Goal: Information Seeking & Learning: Learn about a topic

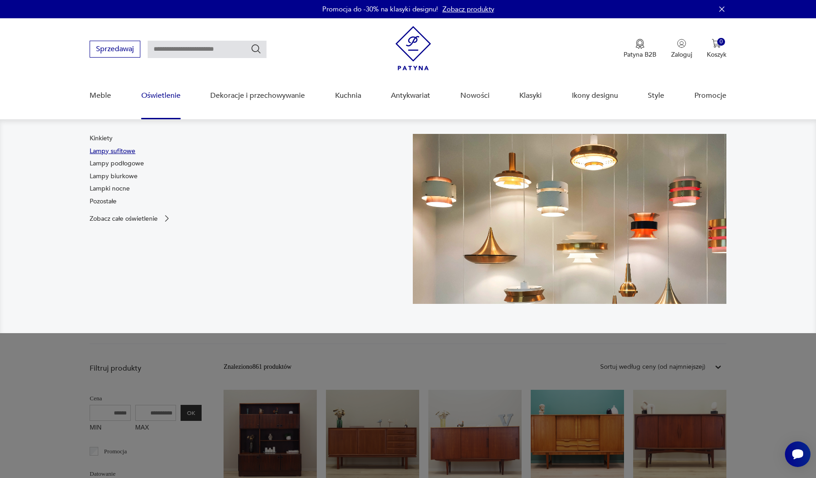
click at [116, 150] on link "Lampy sufitowe" at bounding box center [113, 151] width 46 height 9
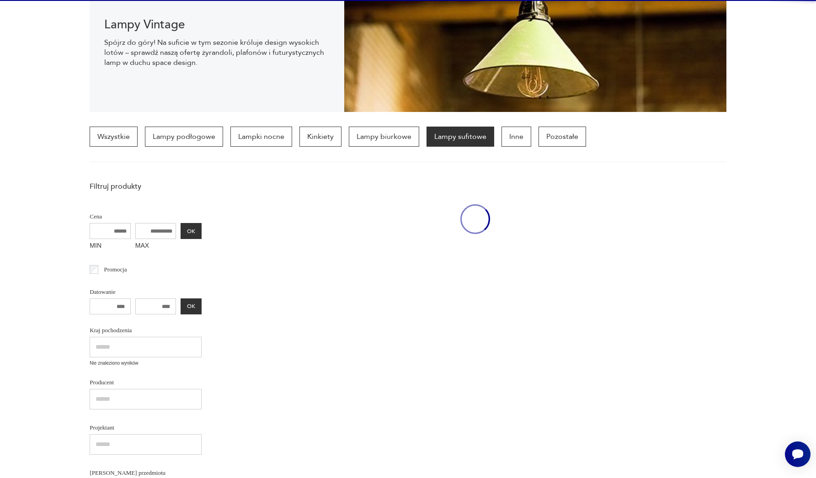
scroll to position [216, 0]
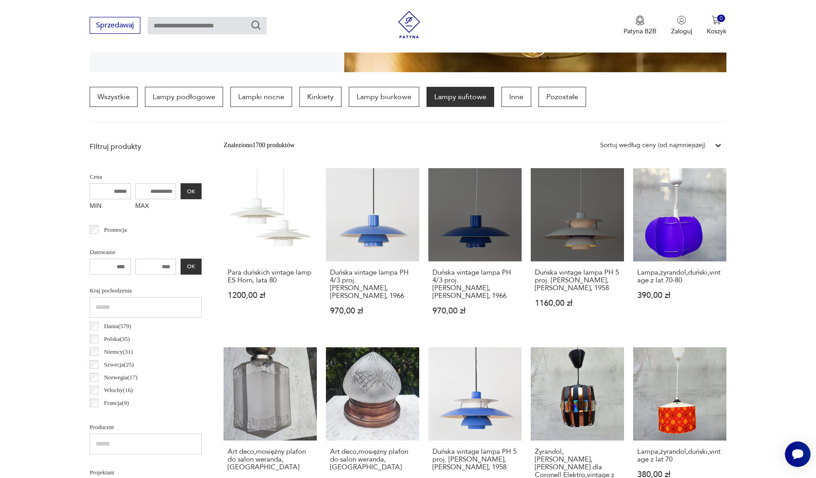
click at [697, 145] on div "Sortuj według ceny (od najmniejszej)" at bounding box center [652, 145] width 105 height 10
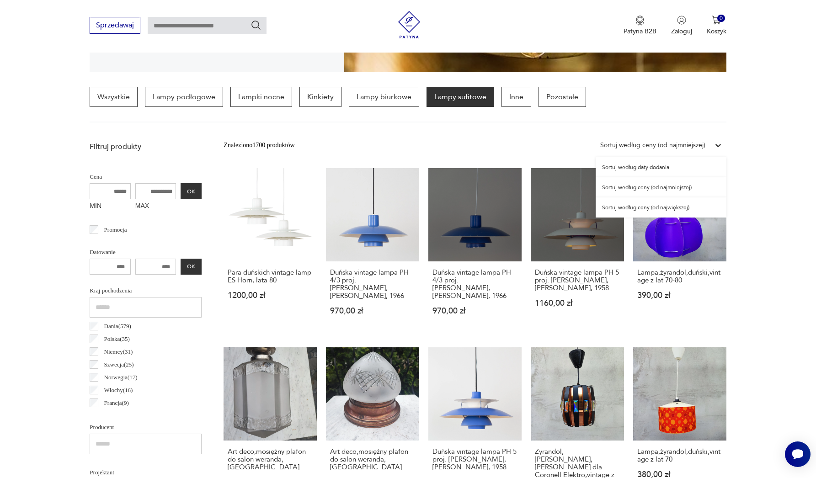
click at [657, 188] on div "Sortuj według ceny (od najmniejszej)" at bounding box center [661, 187] width 131 height 20
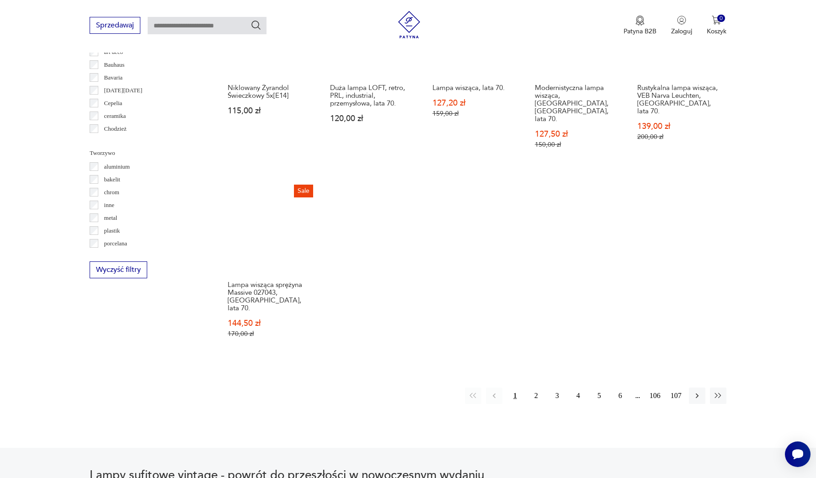
scroll to position [816, 0]
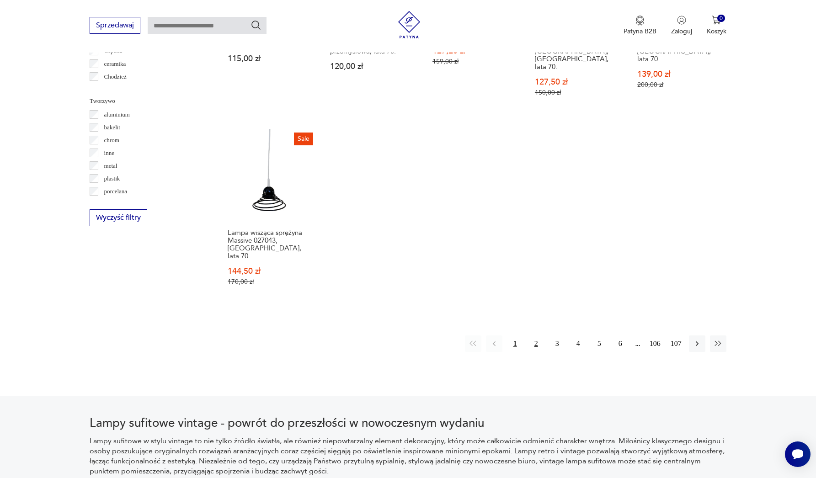
click at [536, 335] on button "2" at bounding box center [536, 343] width 16 height 16
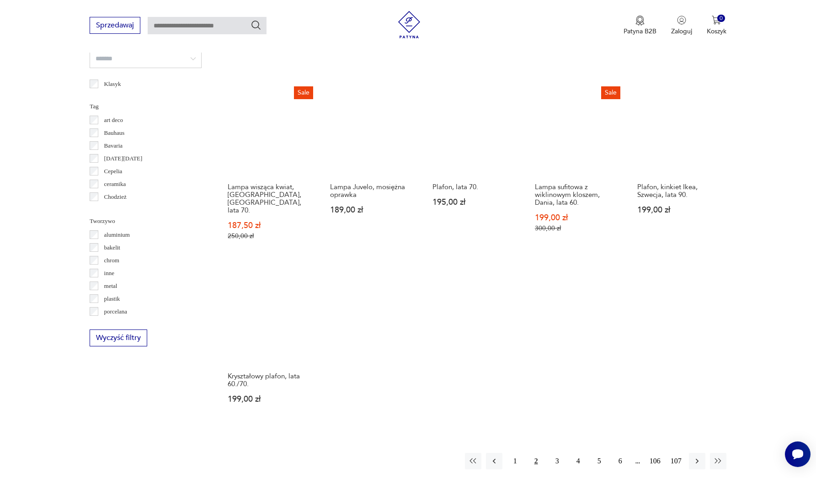
scroll to position [756, 0]
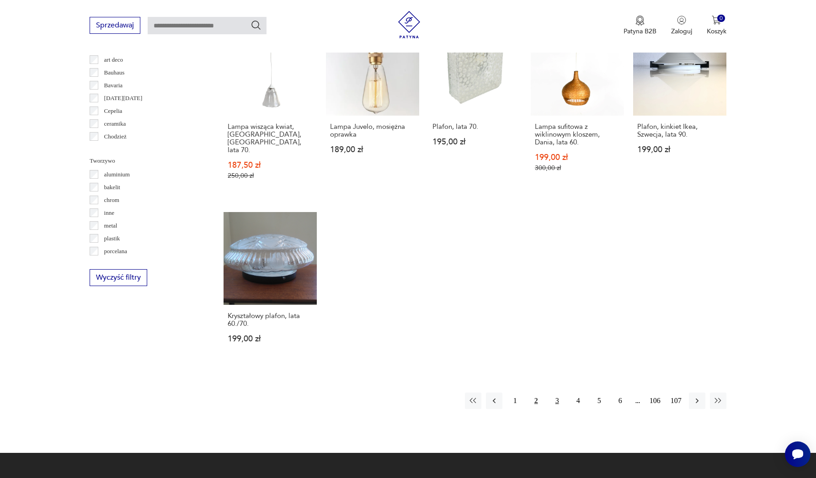
click at [559, 393] on button "3" at bounding box center [557, 401] width 16 height 16
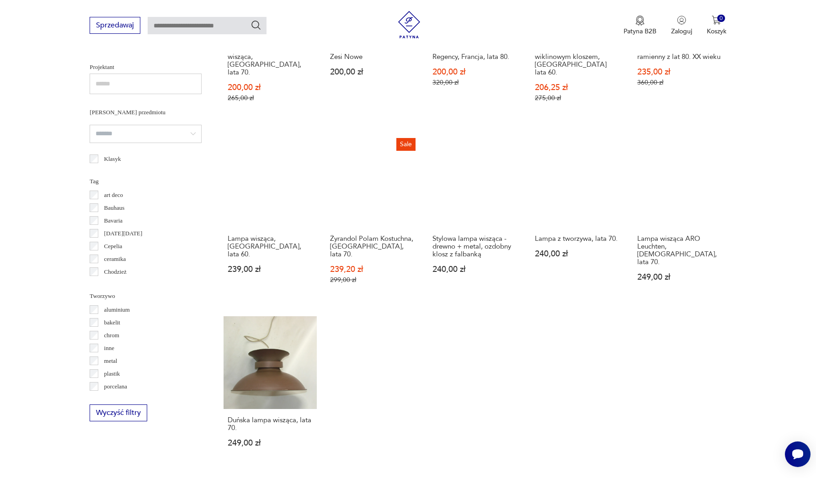
scroll to position [794, 0]
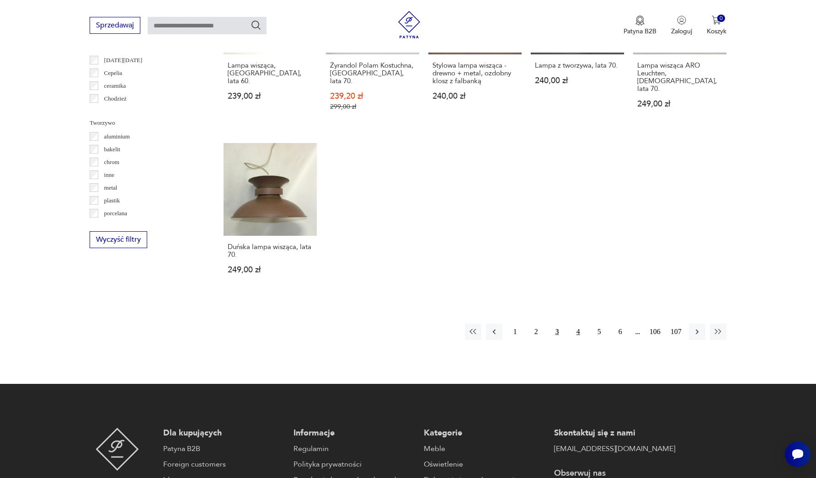
click at [576, 334] on button "4" at bounding box center [578, 332] width 16 height 16
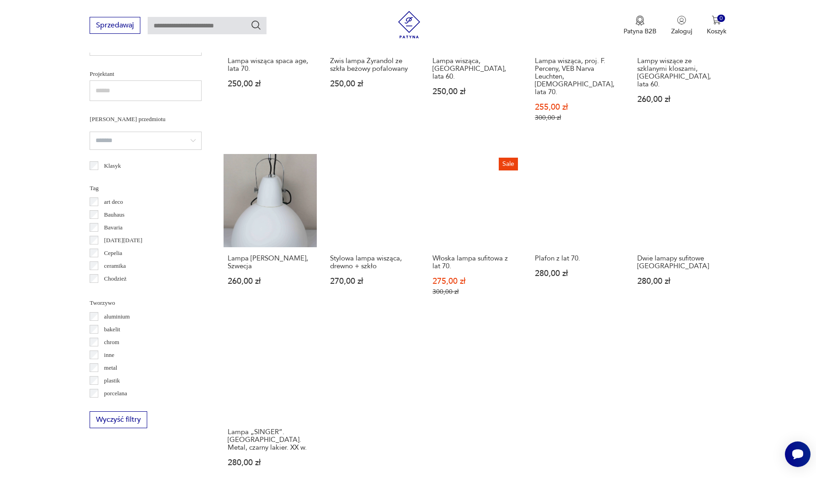
scroll to position [782, 0]
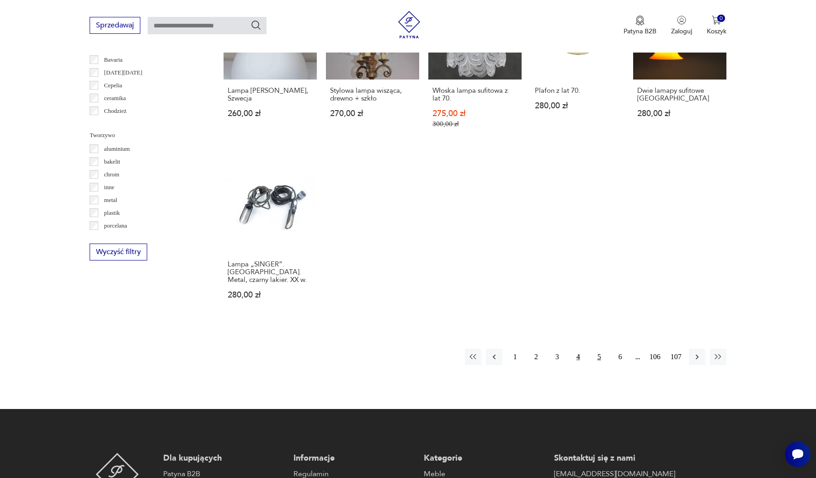
click at [602, 349] on button "5" at bounding box center [599, 357] width 16 height 16
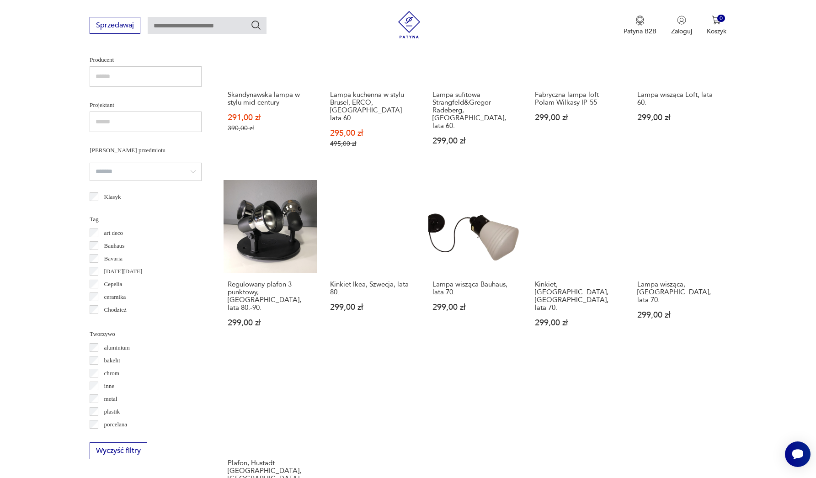
scroll to position [690, 0]
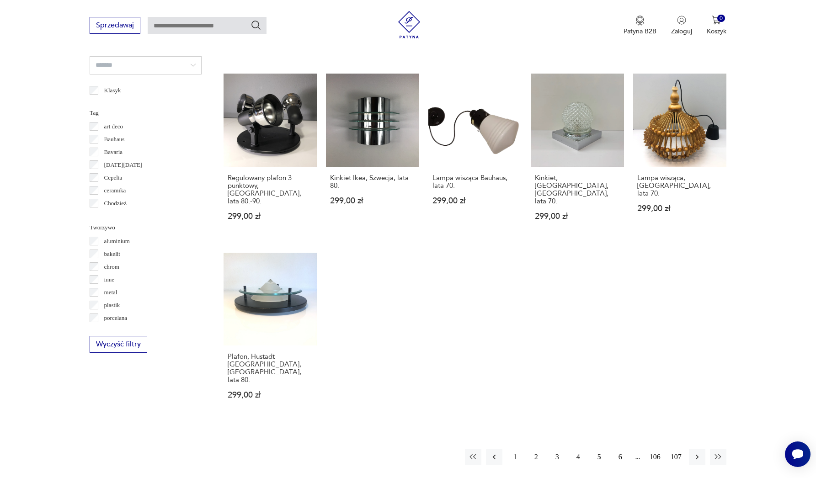
click at [620, 449] on button "6" at bounding box center [620, 457] width 16 height 16
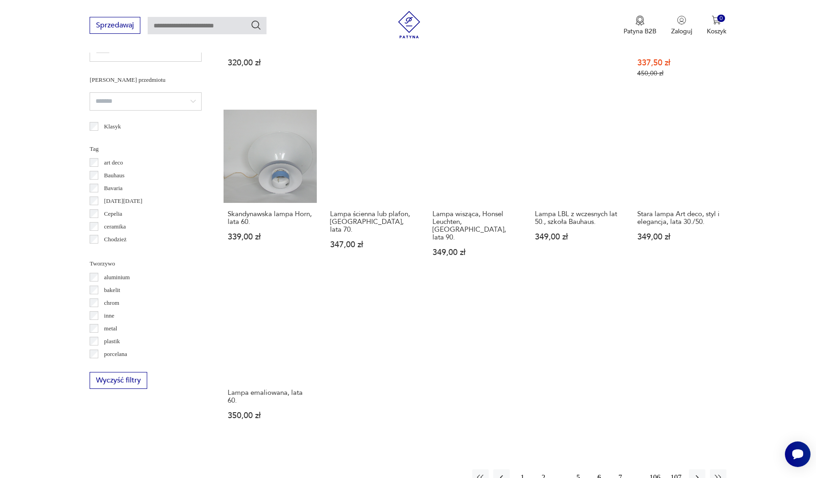
scroll to position [687, 0]
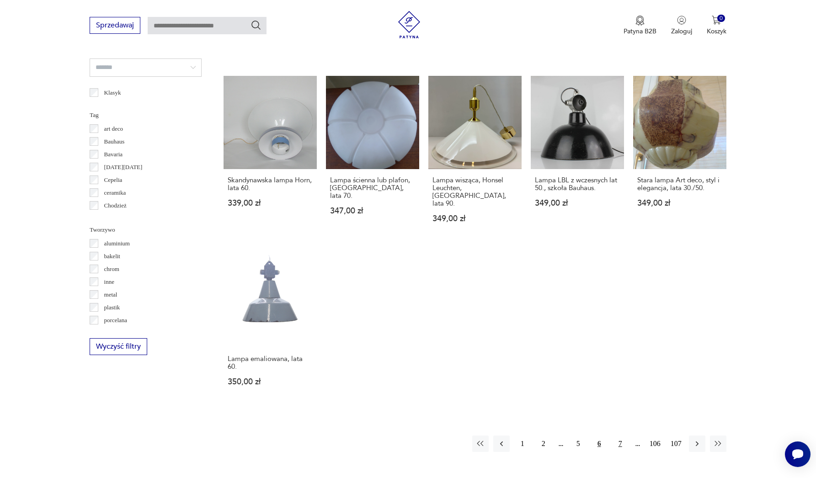
click at [622, 436] on button "7" at bounding box center [620, 444] width 16 height 16
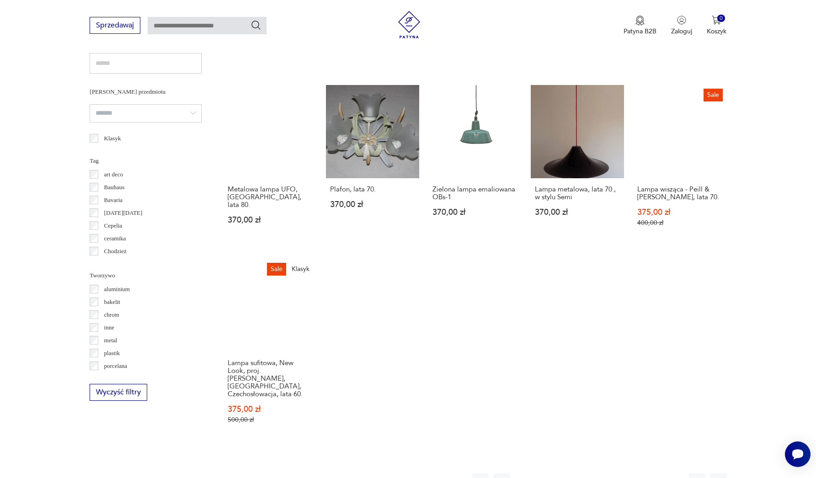
scroll to position [765, 0]
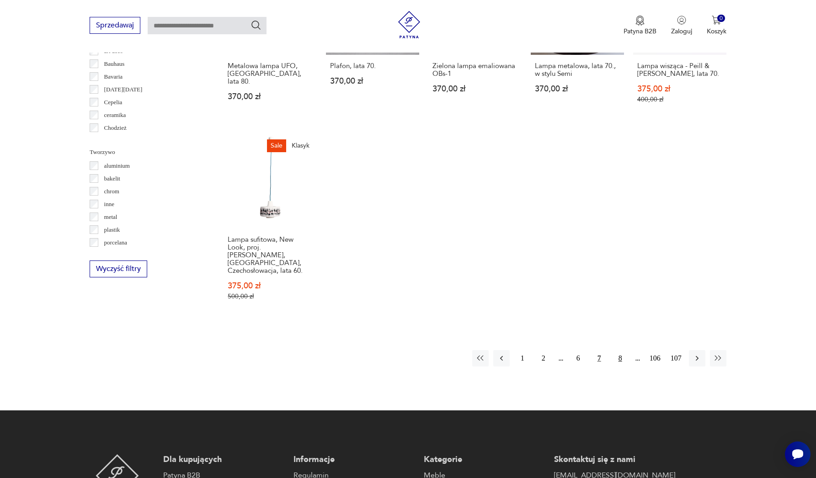
click at [621, 350] on button "8" at bounding box center [620, 358] width 16 height 16
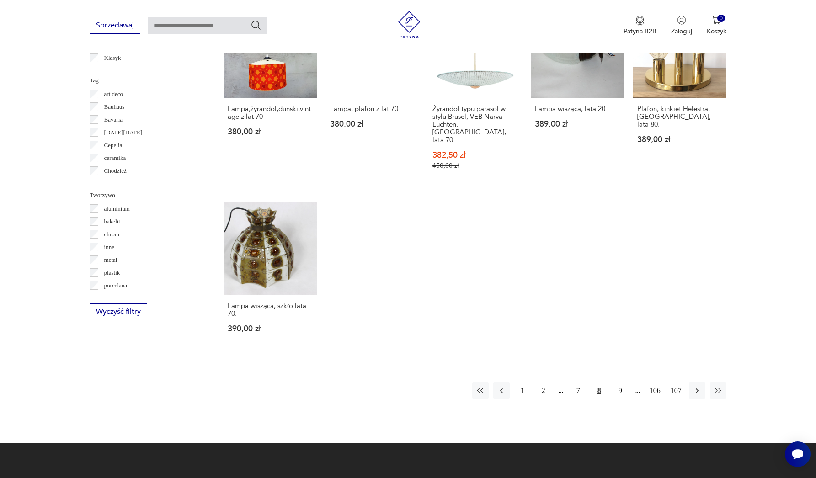
scroll to position [774, 0]
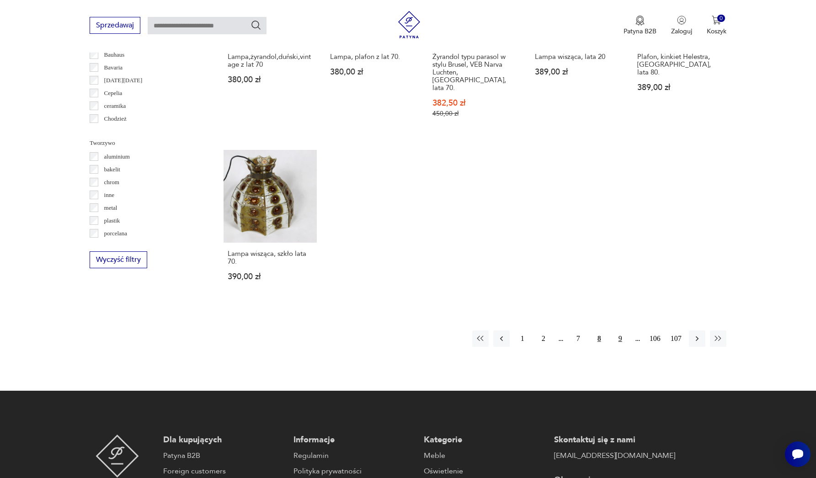
click at [621, 335] on button "9" at bounding box center [620, 338] width 16 height 16
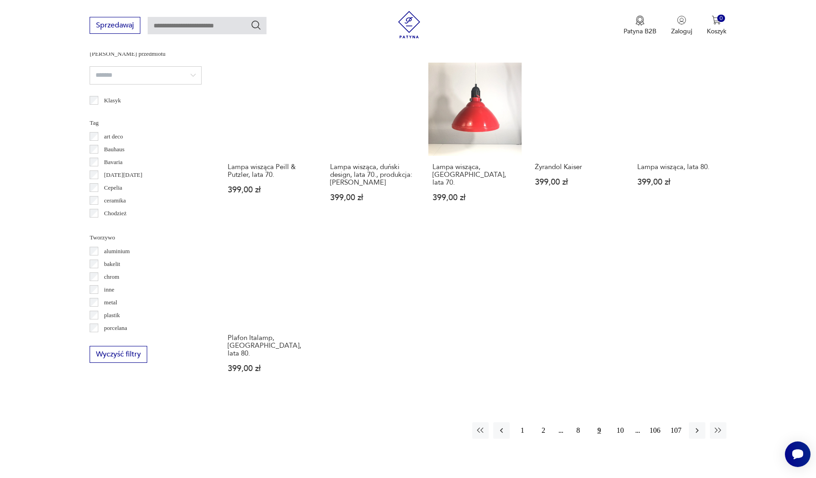
scroll to position [732, 0]
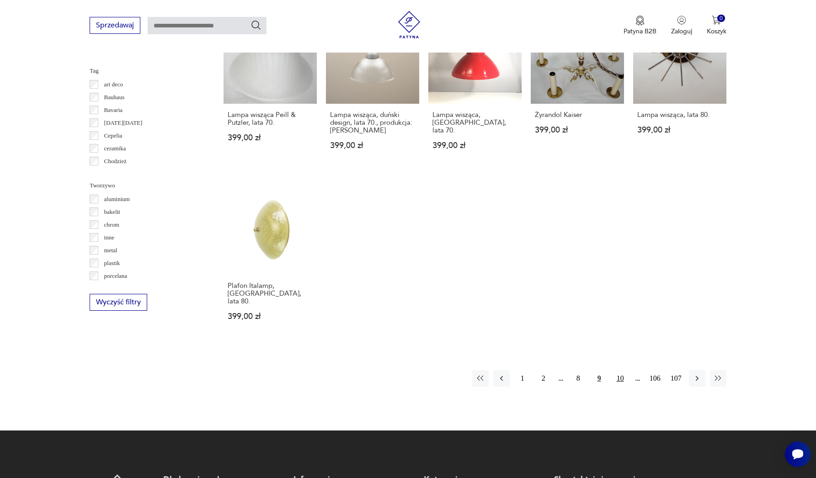
click at [616, 370] on button "10" at bounding box center [620, 378] width 16 height 16
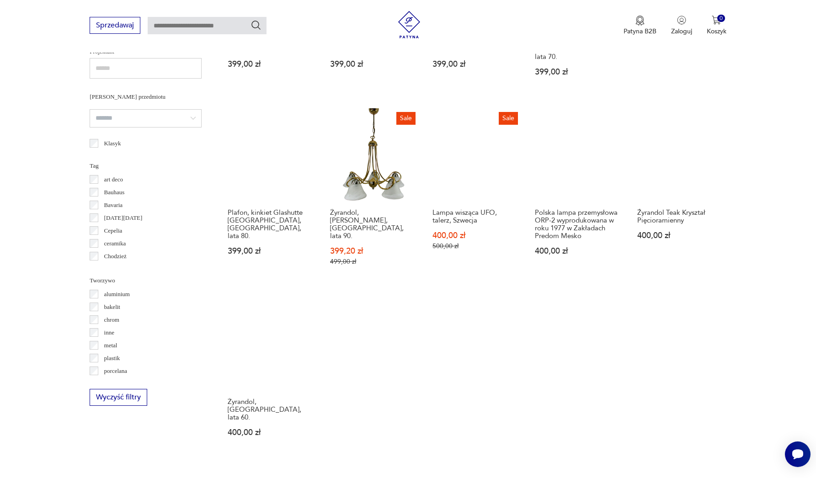
scroll to position [902, 0]
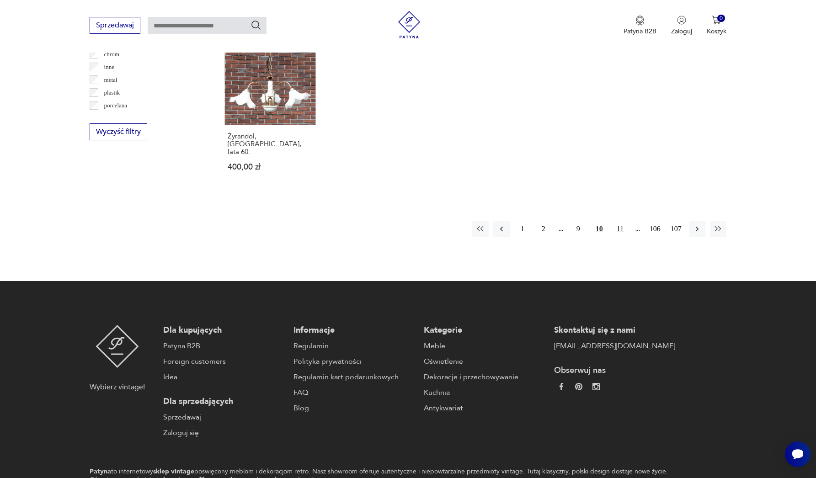
click at [618, 221] on button "11" at bounding box center [620, 229] width 16 height 16
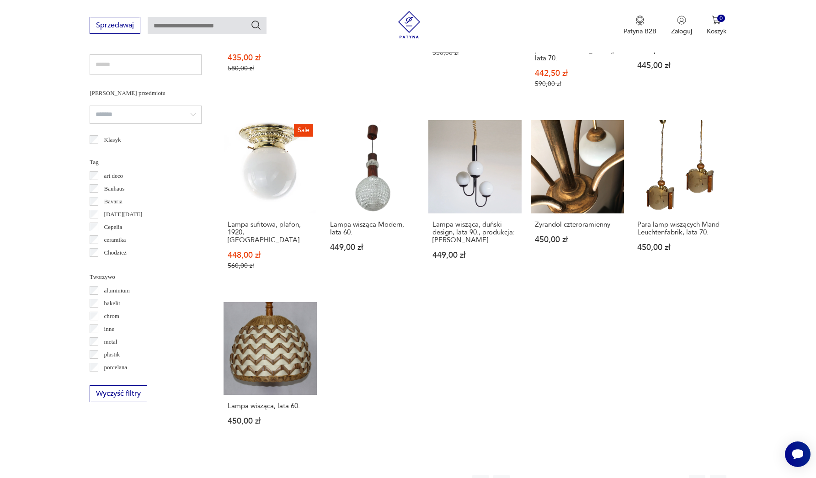
scroll to position [763, 0]
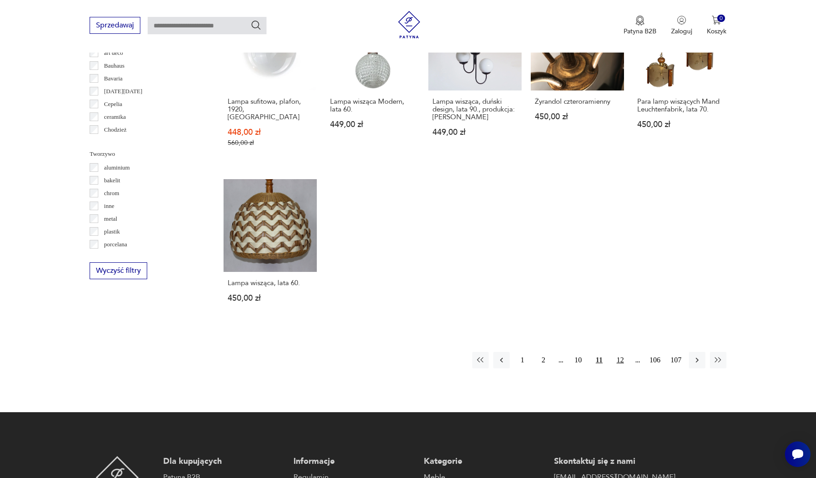
click at [619, 352] on button "12" at bounding box center [620, 360] width 16 height 16
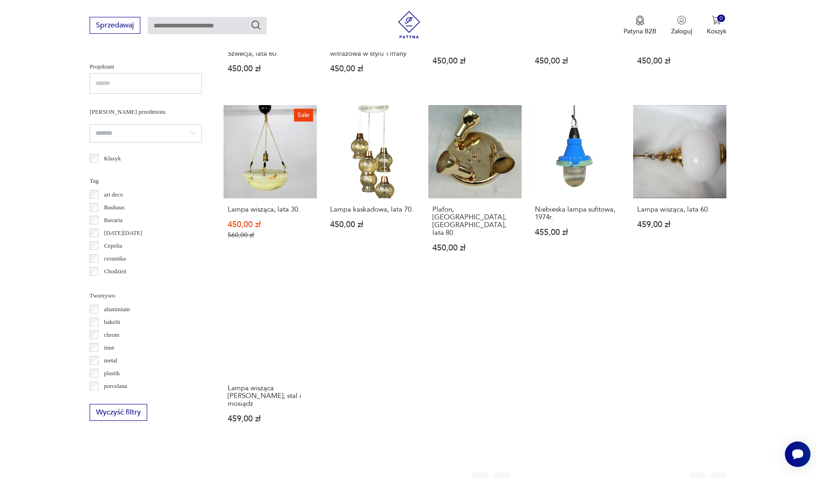
scroll to position [735, 0]
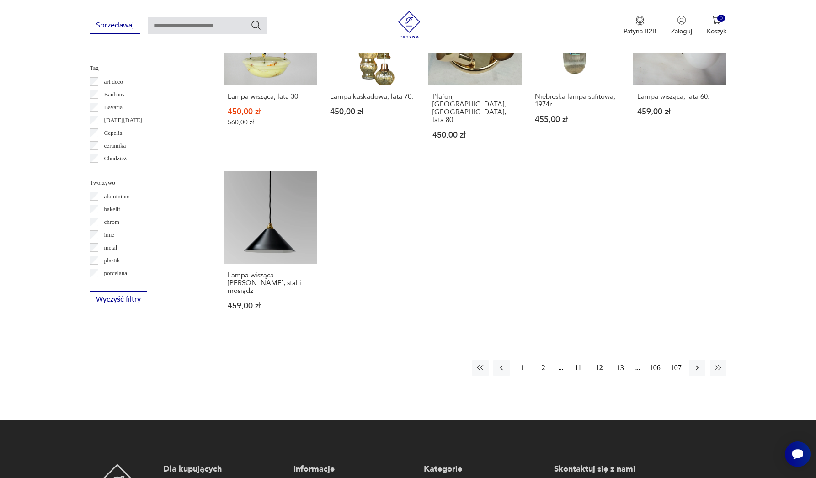
click at [620, 360] on button "13" at bounding box center [620, 368] width 16 height 16
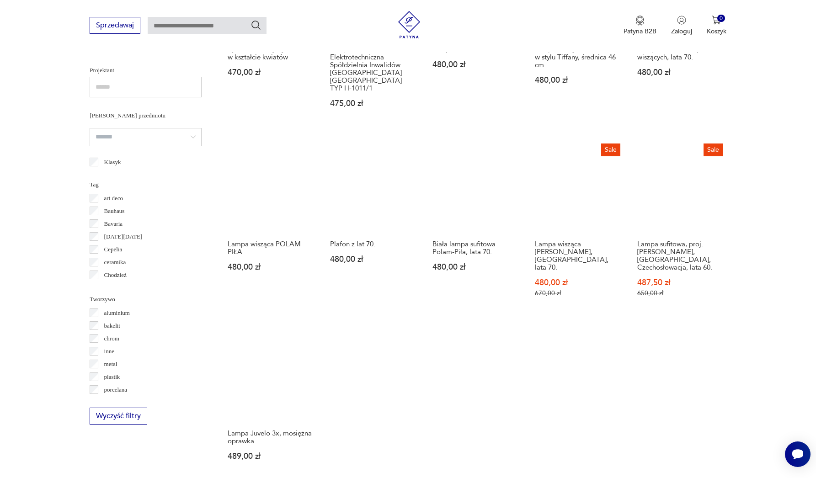
scroll to position [792, 0]
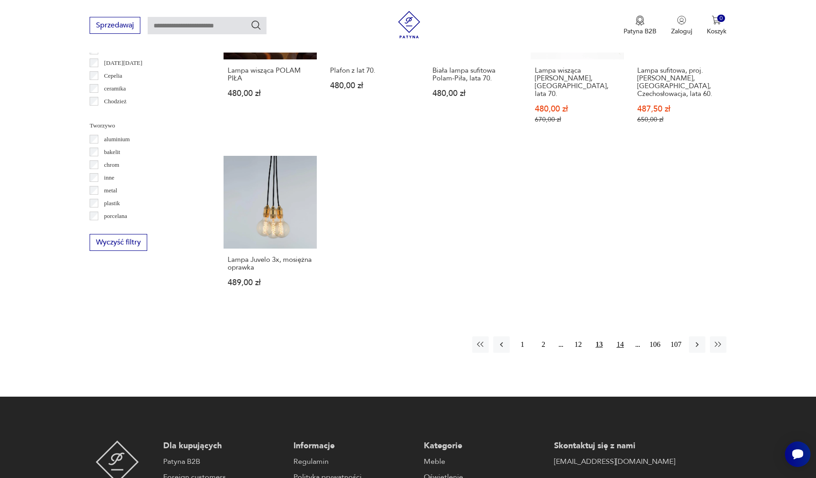
click at [622, 336] on button "14" at bounding box center [620, 344] width 16 height 16
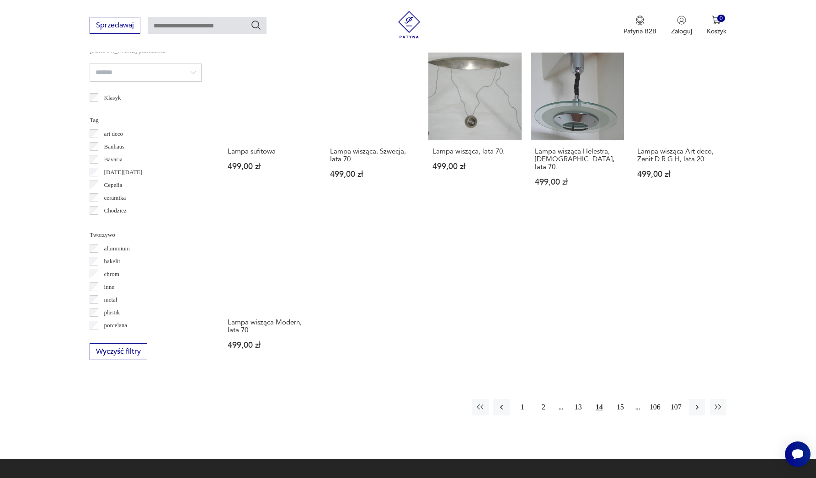
scroll to position [735, 0]
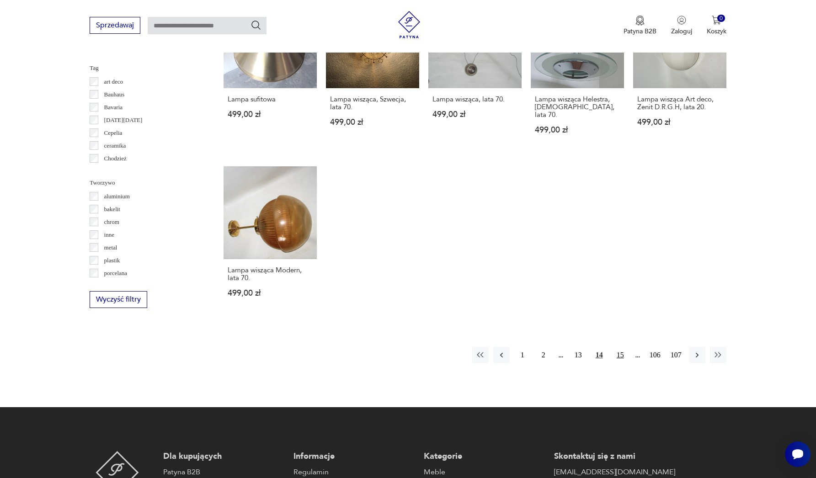
click at [623, 358] on button "15" at bounding box center [620, 355] width 16 height 16
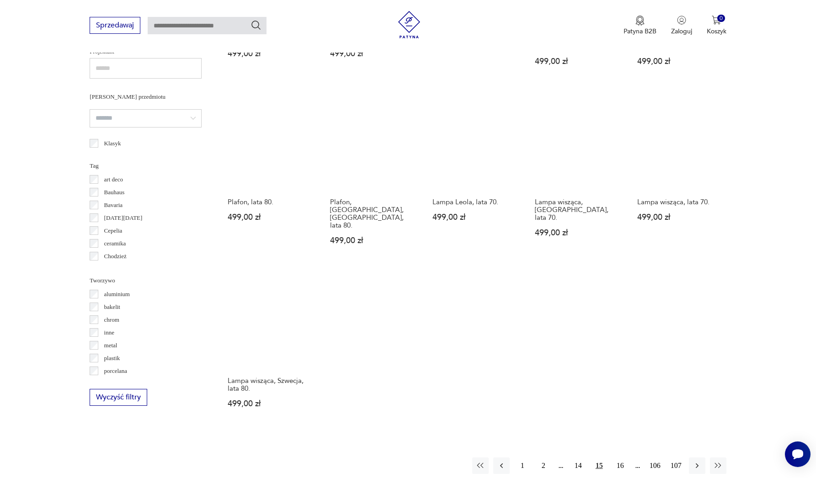
scroll to position [664, 0]
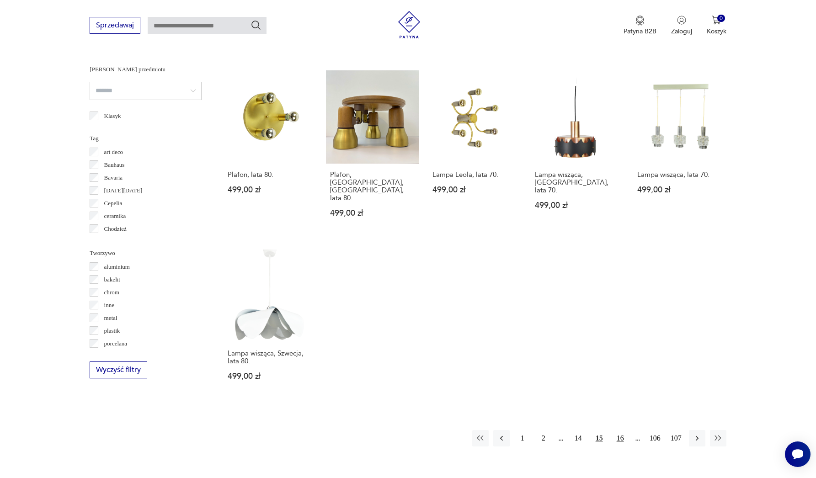
drag, startPoint x: 618, startPoint y: 415, endPoint x: 729, endPoint y: 355, distance: 125.2
click at [618, 430] on button "16" at bounding box center [620, 438] width 16 height 16
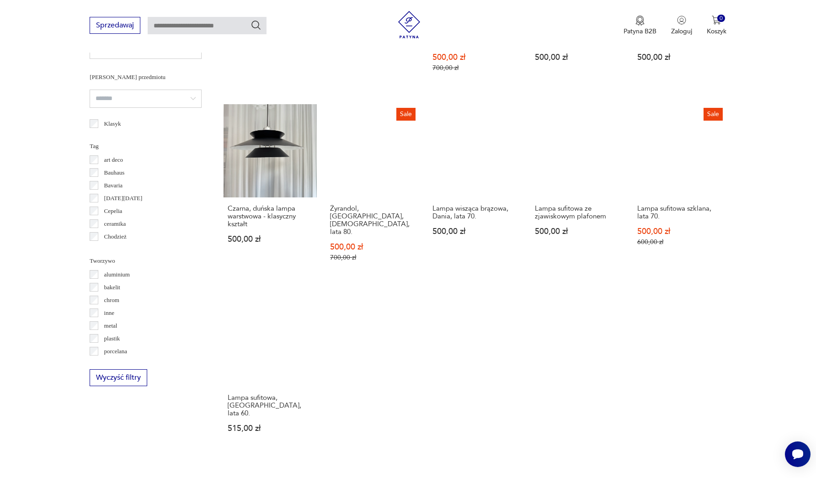
scroll to position [708, 0]
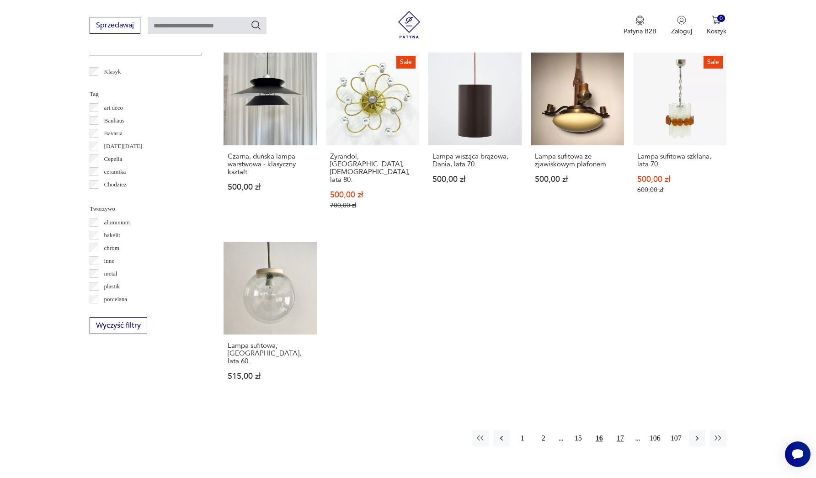
click at [621, 430] on button "17" at bounding box center [620, 438] width 16 height 16
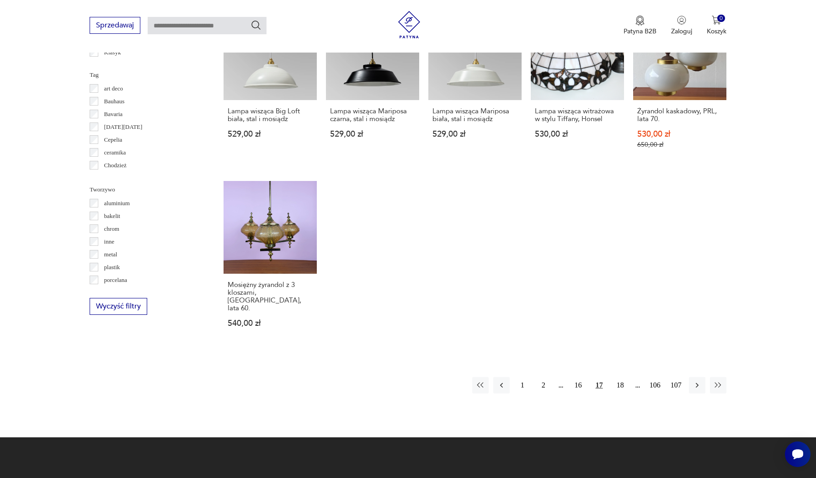
scroll to position [779, 0]
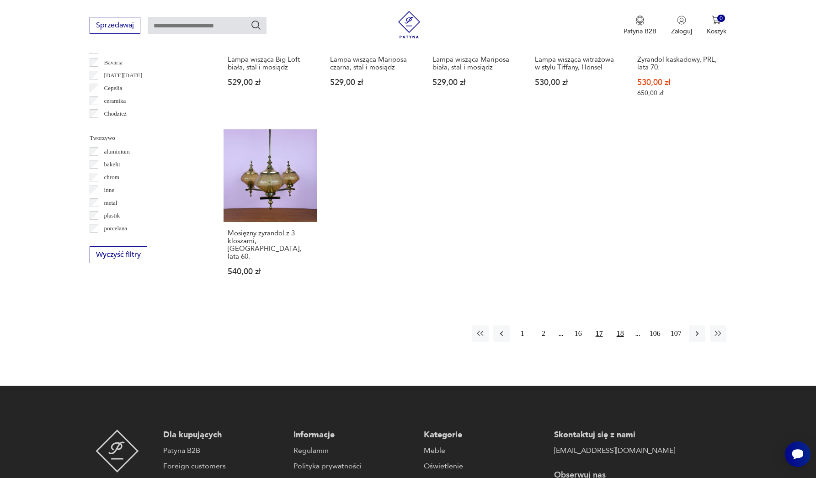
click at [618, 325] on button "18" at bounding box center [620, 333] width 16 height 16
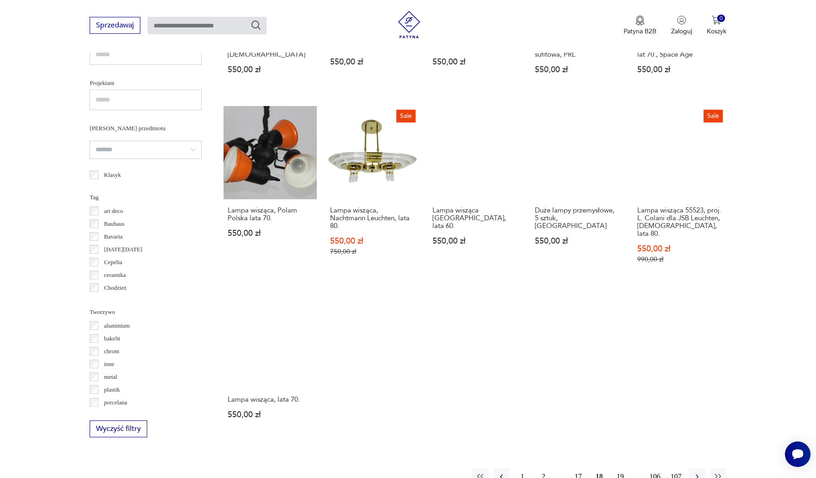
scroll to position [778, 0]
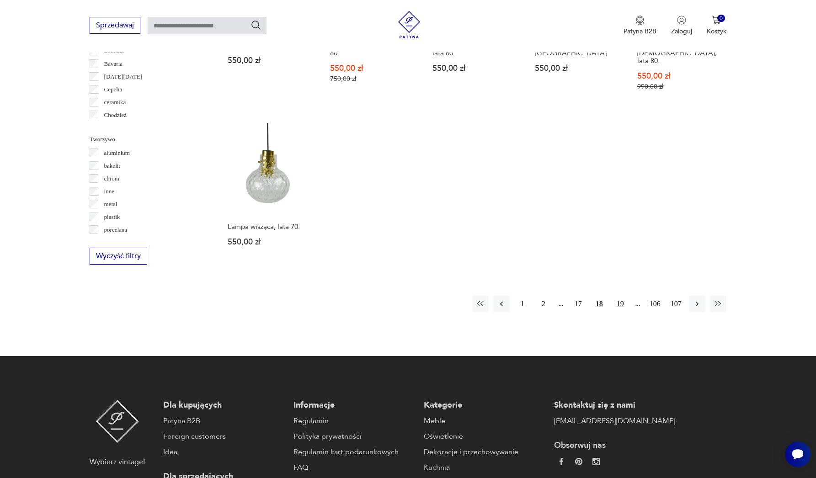
click at [623, 312] on button "19" at bounding box center [620, 304] width 16 height 16
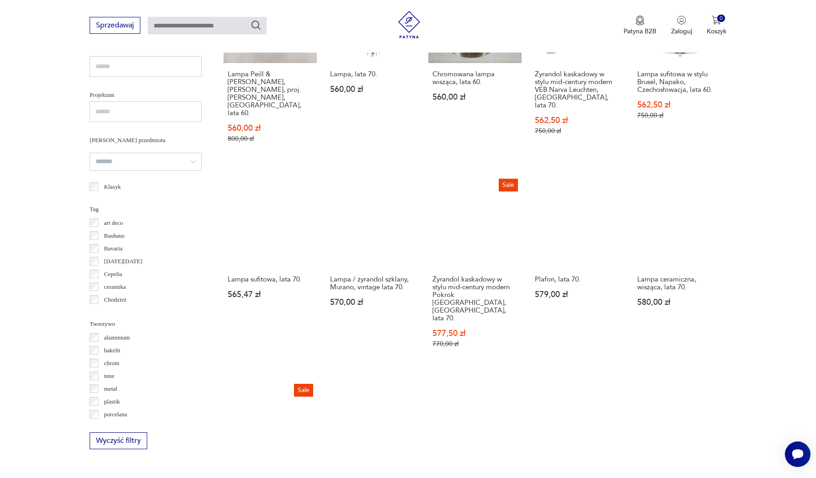
scroll to position [764, 0]
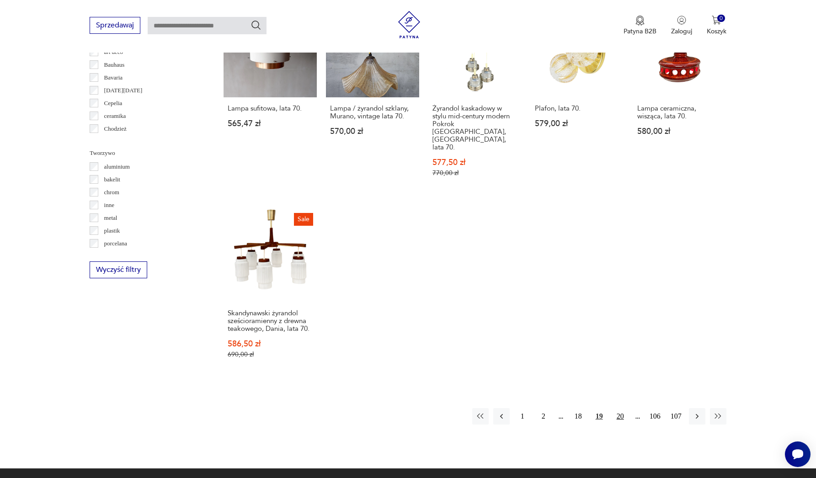
click at [617, 408] on button "20" at bounding box center [620, 416] width 16 height 16
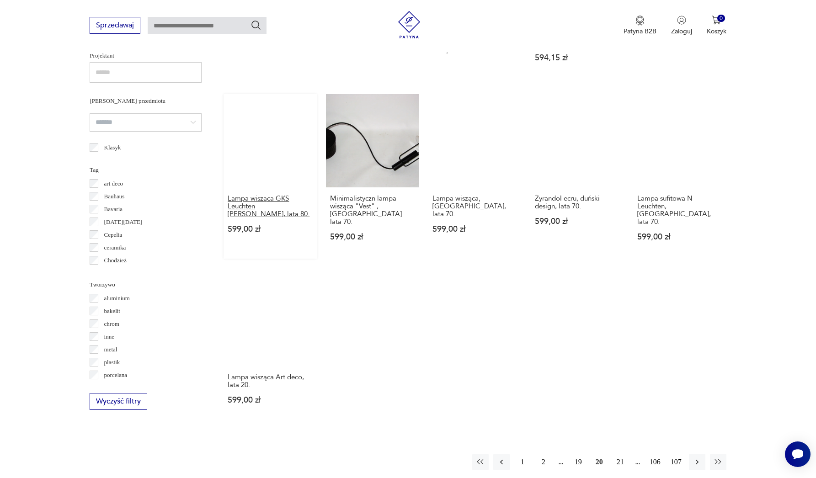
scroll to position [684, 0]
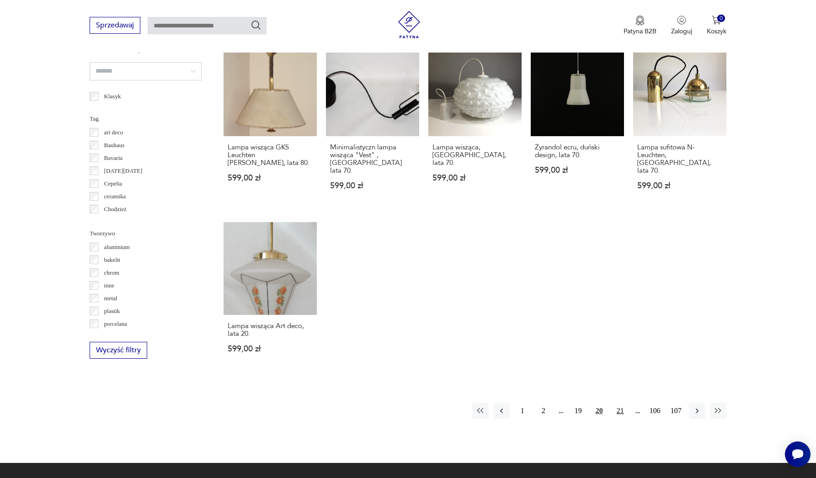
click at [621, 404] on button "21" at bounding box center [620, 411] width 16 height 16
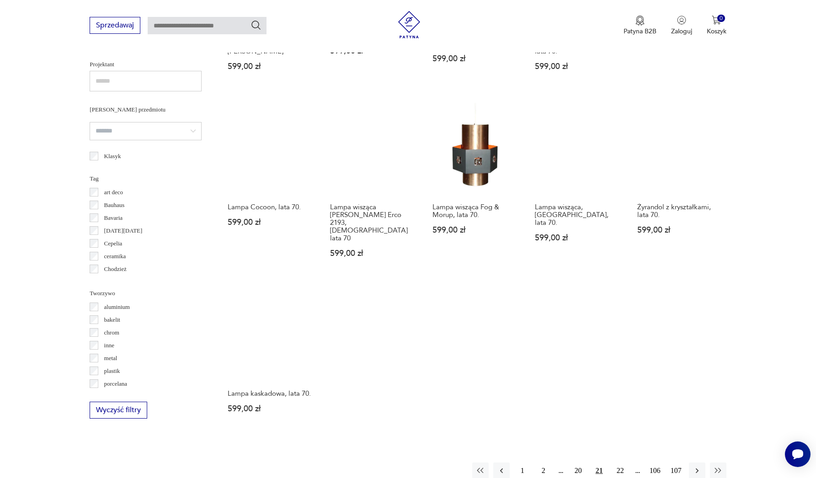
scroll to position [676, 0]
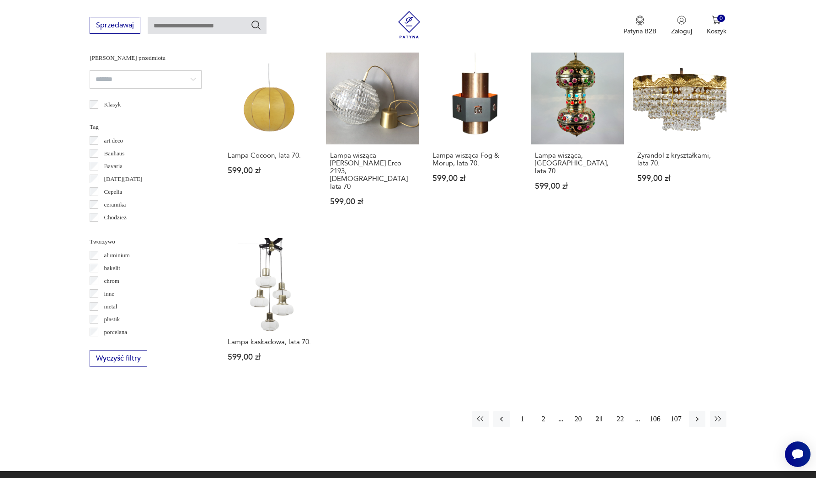
click at [622, 414] on button "22" at bounding box center [620, 419] width 16 height 16
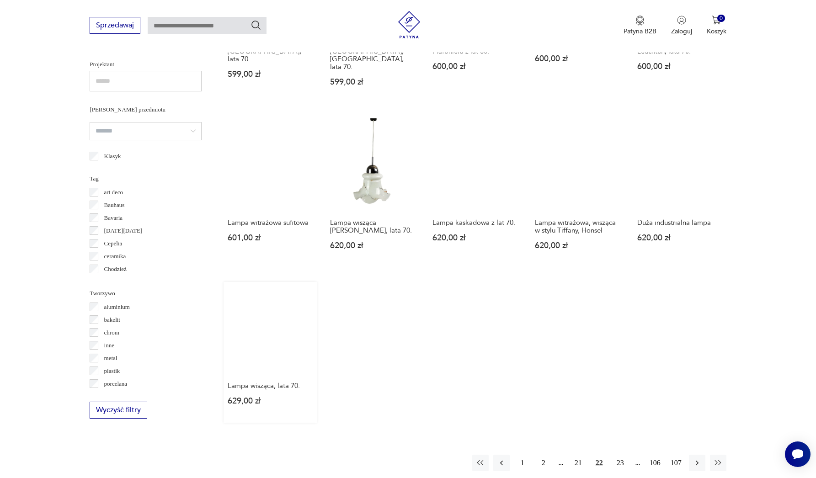
scroll to position [612, 0]
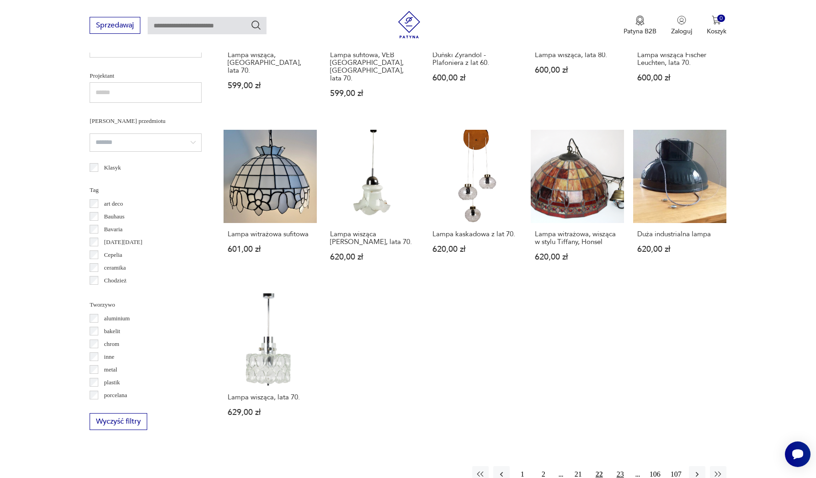
click at [617, 466] on button "23" at bounding box center [620, 474] width 16 height 16
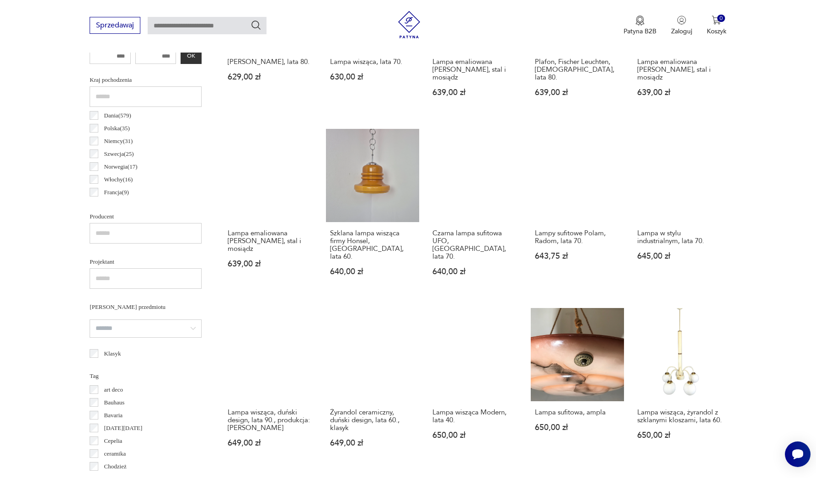
scroll to position [633, 0]
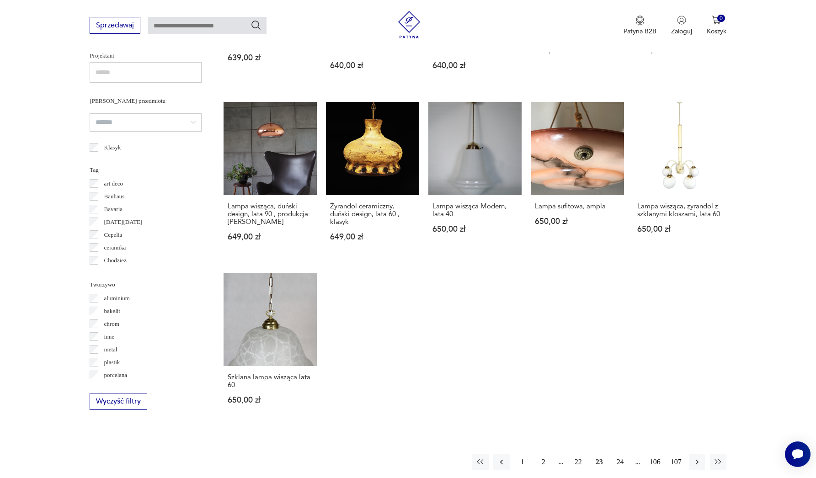
click at [618, 457] on button "24" at bounding box center [620, 462] width 16 height 16
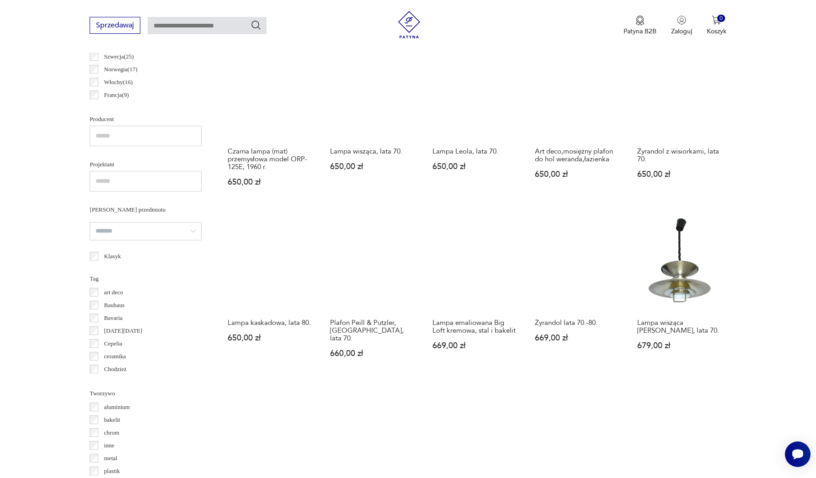
scroll to position [576, 0]
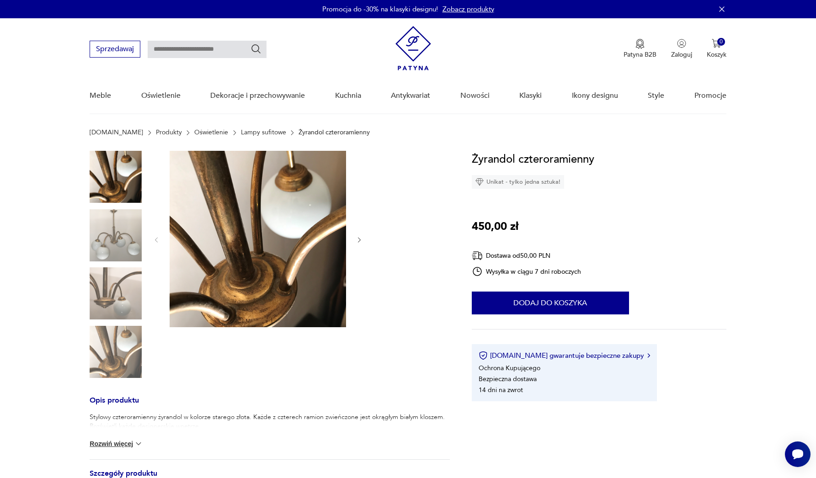
click at [122, 234] on img at bounding box center [116, 235] width 52 height 52
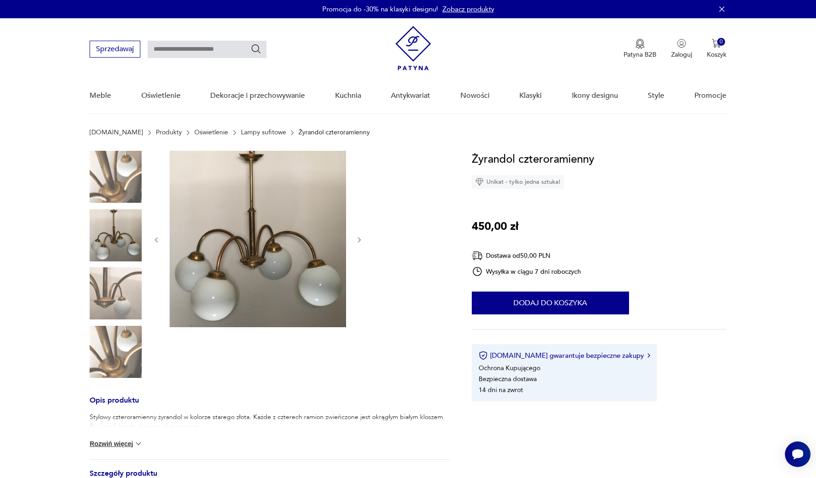
click at [117, 291] on img at bounding box center [116, 293] width 52 height 52
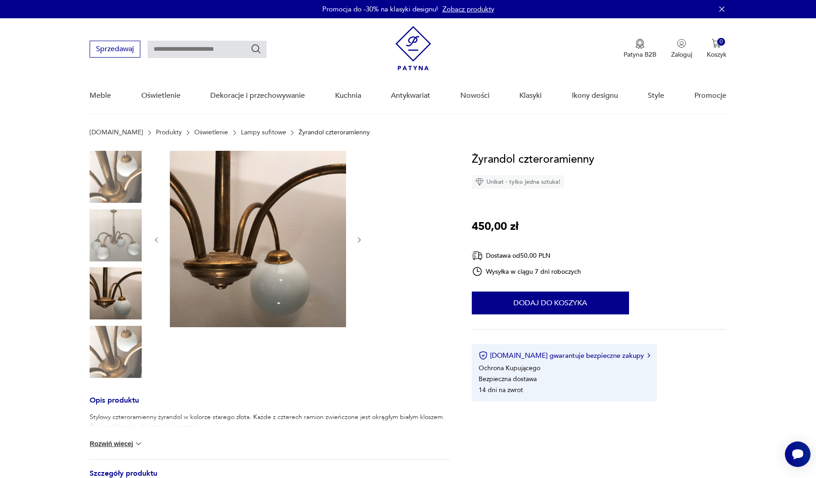
click at [111, 335] on img at bounding box center [116, 352] width 52 height 52
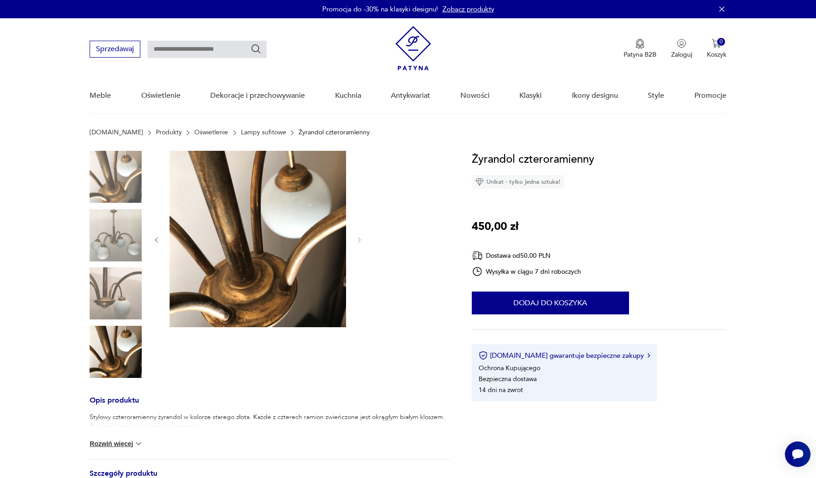
click at [115, 295] on img at bounding box center [116, 293] width 52 height 52
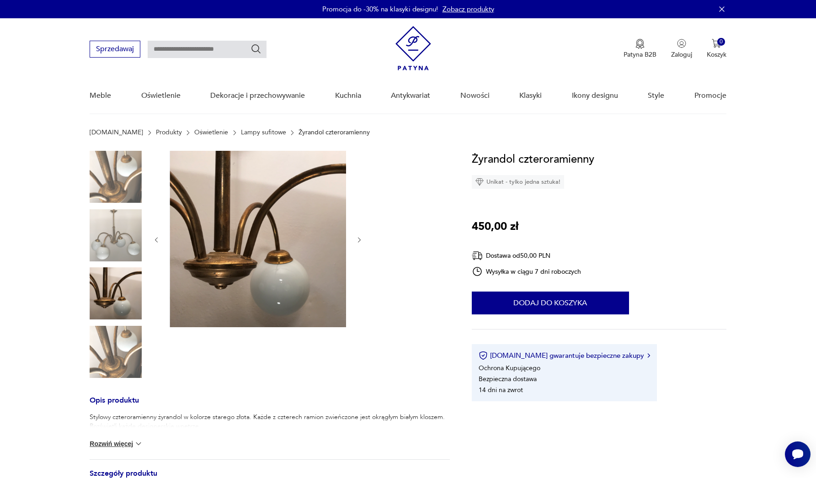
click at [116, 243] on img at bounding box center [116, 235] width 52 height 52
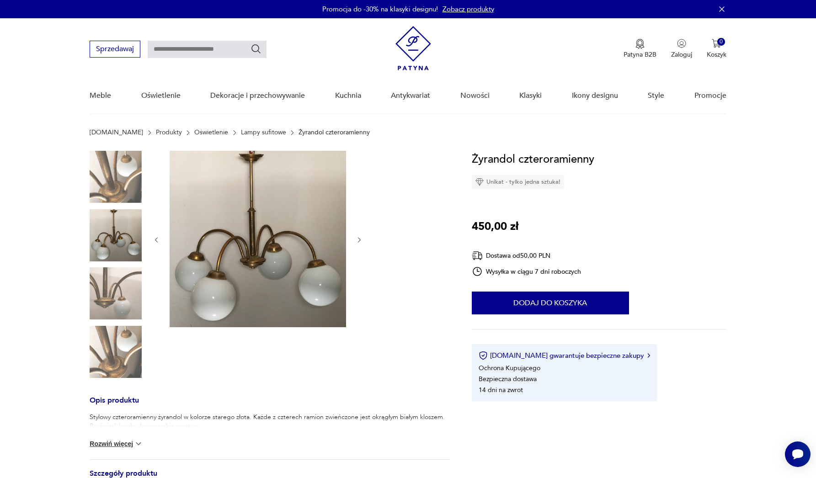
click at [117, 184] on img at bounding box center [116, 177] width 52 height 52
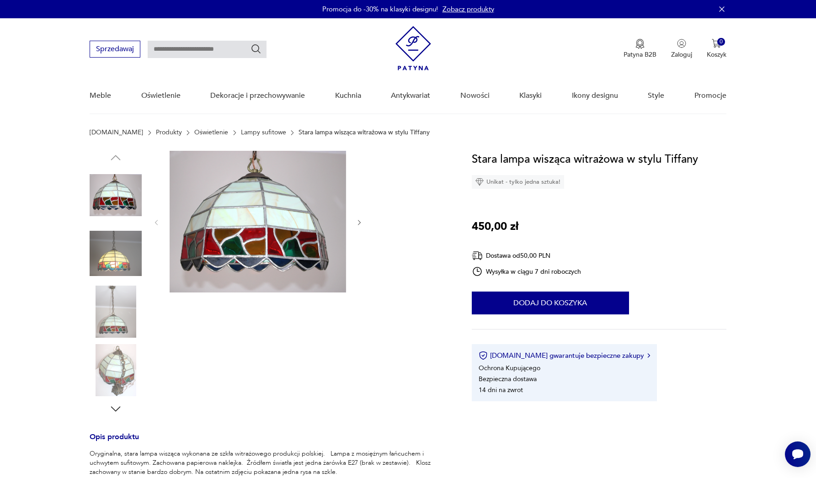
click at [112, 259] on img at bounding box center [116, 254] width 52 height 52
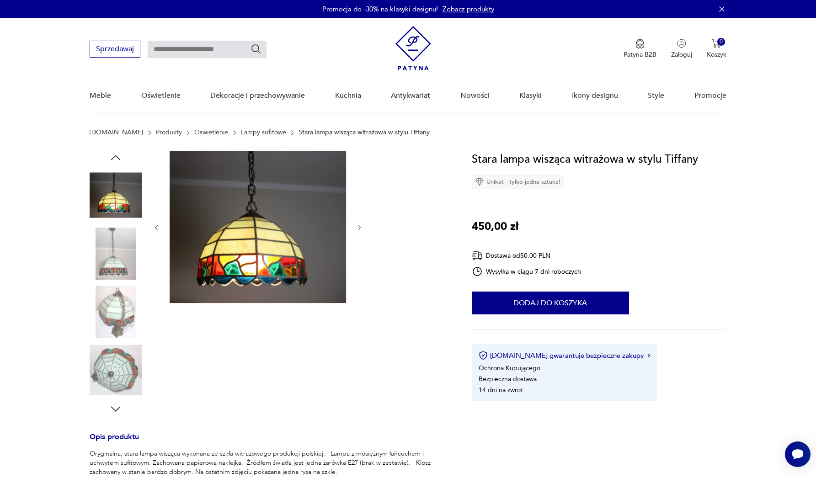
click at [122, 261] on img at bounding box center [116, 254] width 52 height 52
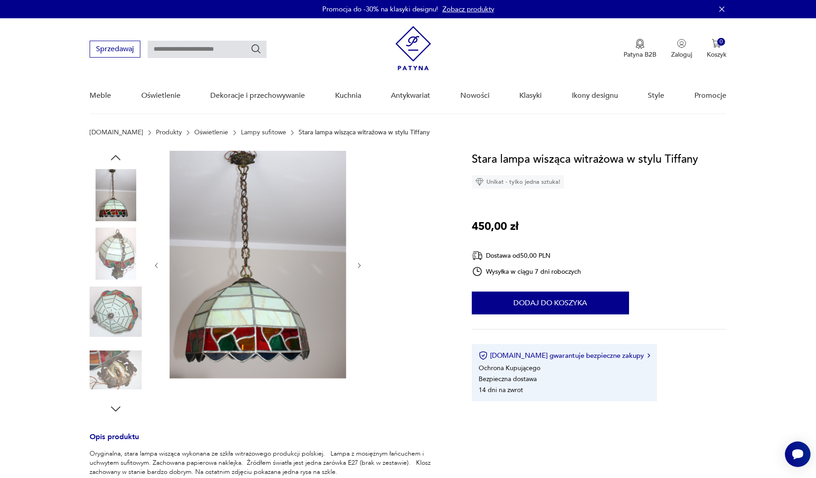
click at [117, 305] on img at bounding box center [116, 312] width 52 height 52
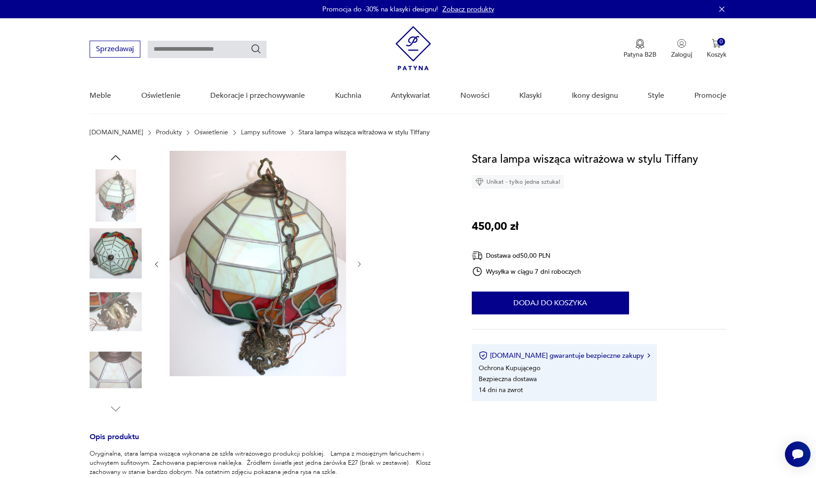
click at [113, 346] on img at bounding box center [116, 370] width 52 height 52
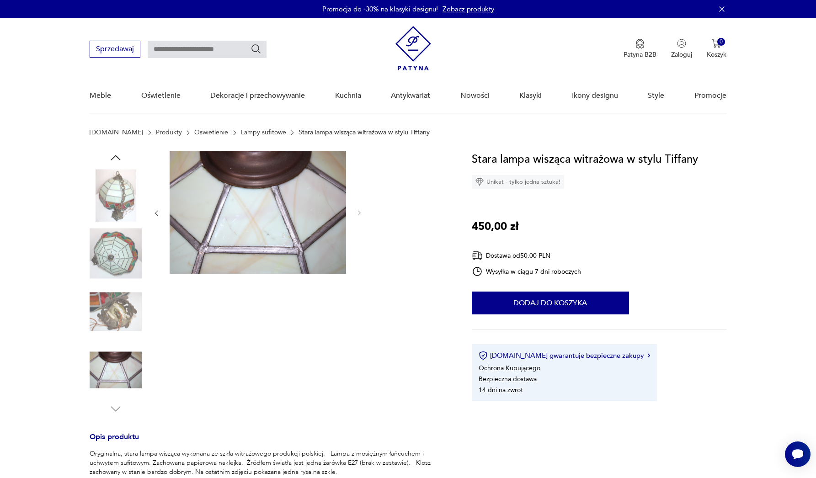
click at [117, 322] on img at bounding box center [116, 312] width 52 height 52
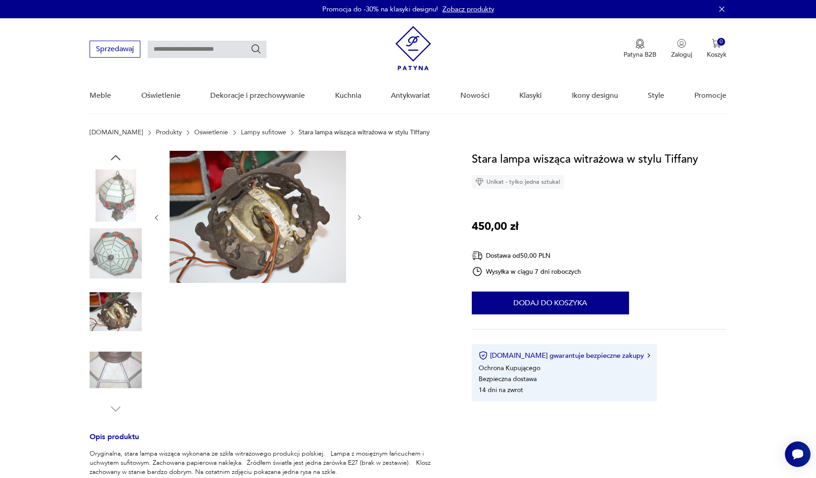
click at [117, 284] on div at bounding box center [116, 283] width 52 height 229
click at [124, 247] on img at bounding box center [116, 254] width 52 height 52
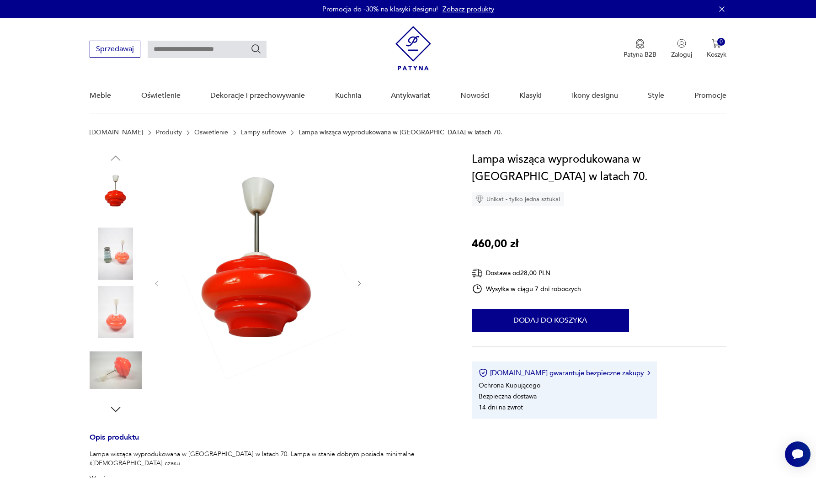
click at [106, 256] on img at bounding box center [116, 254] width 52 height 52
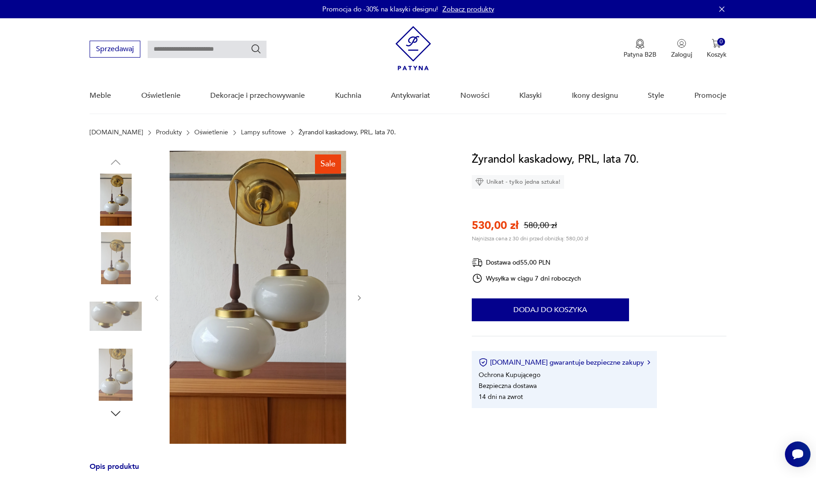
click at [116, 253] on img at bounding box center [116, 258] width 52 height 52
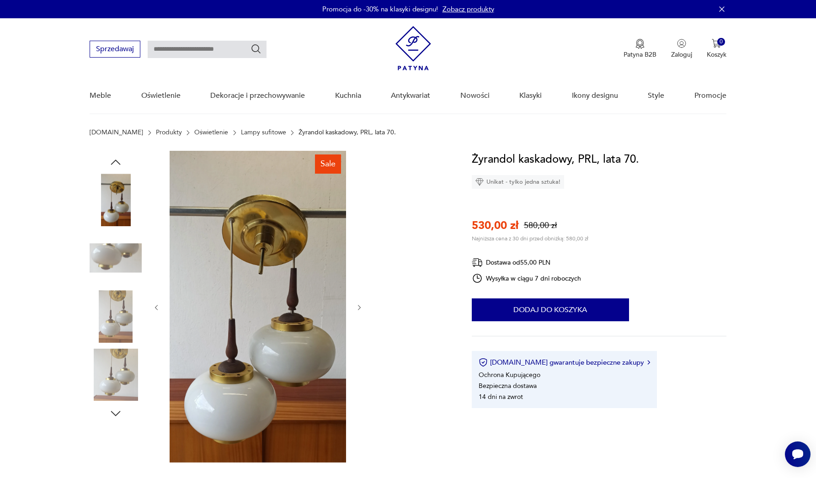
click at [118, 256] on img at bounding box center [116, 258] width 52 height 52
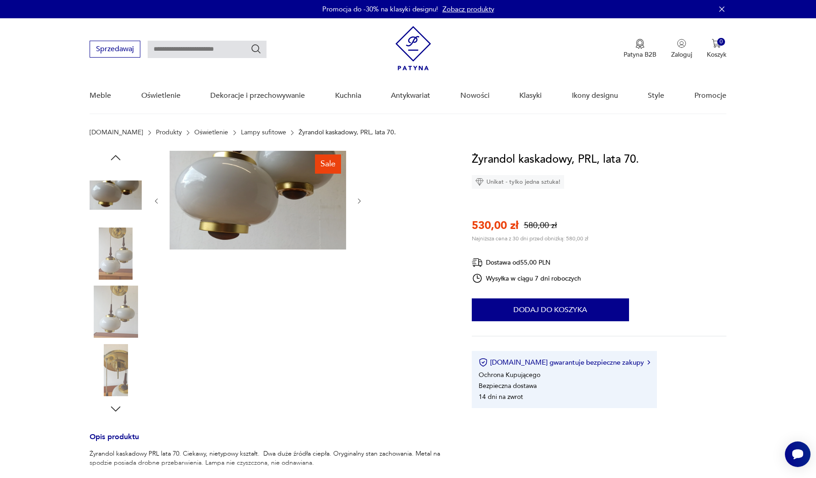
click at [112, 313] on img at bounding box center [116, 312] width 52 height 52
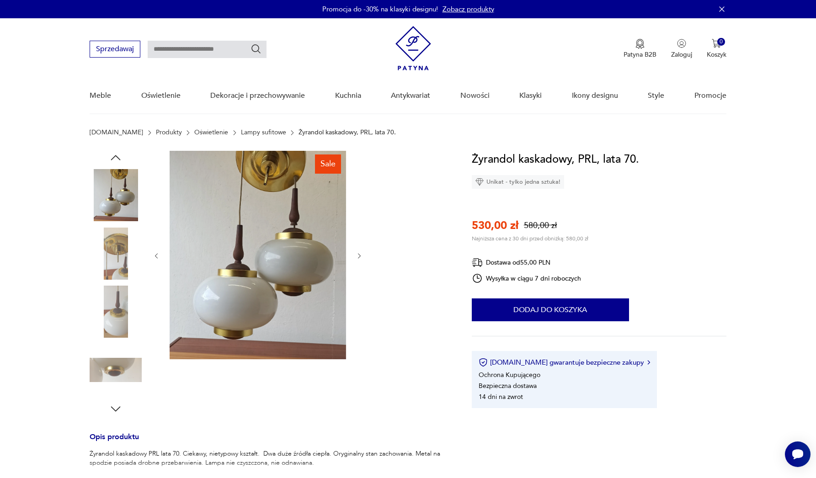
click at [118, 263] on img at bounding box center [116, 254] width 52 height 52
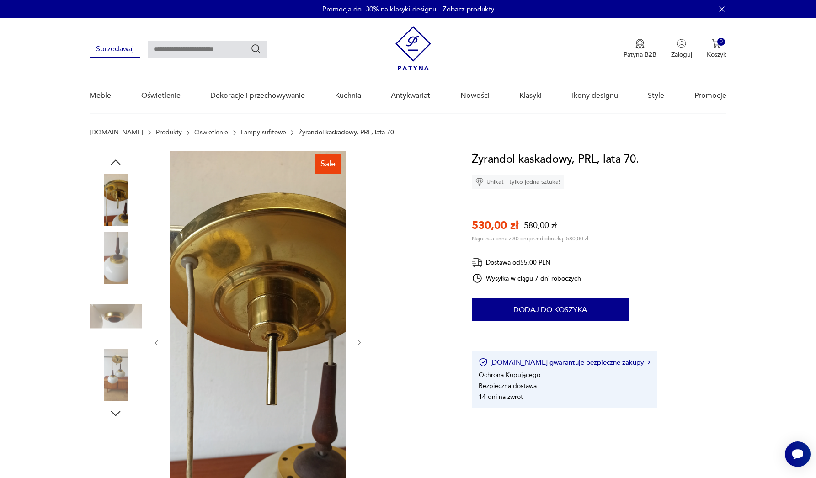
click at [118, 272] on img at bounding box center [116, 258] width 52 height 52
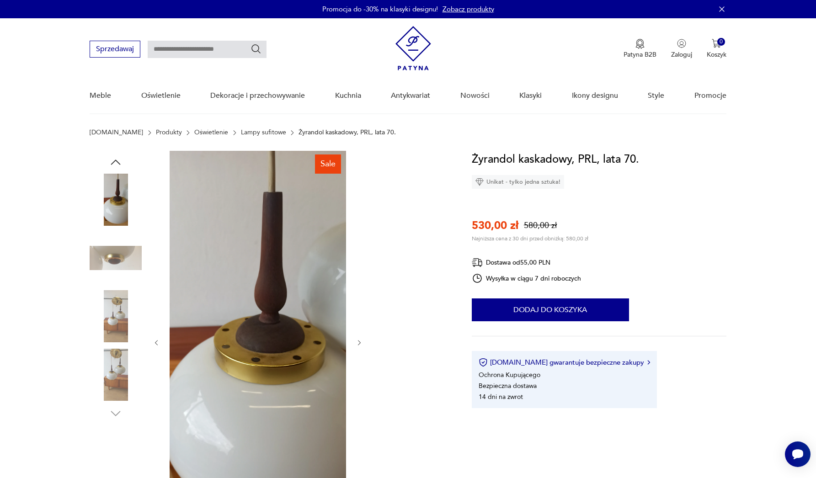
click at [113, 329] on img at bounding box center [116, 316] width 52 height 52
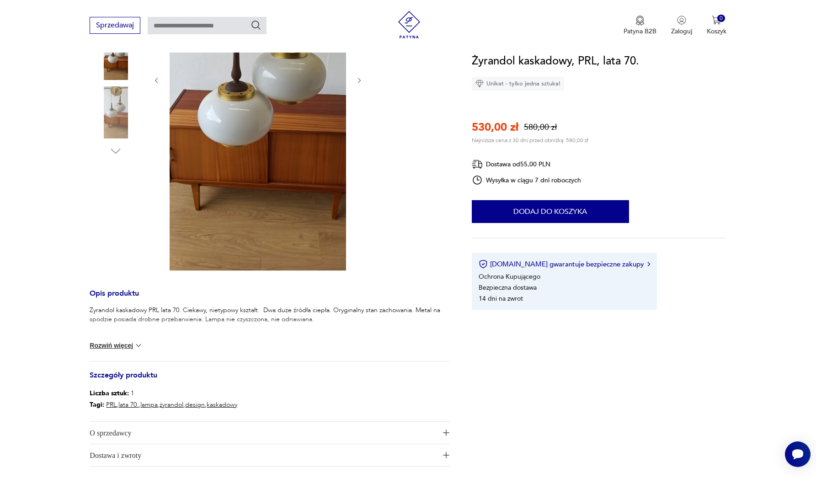
scroll to position [49, 0]
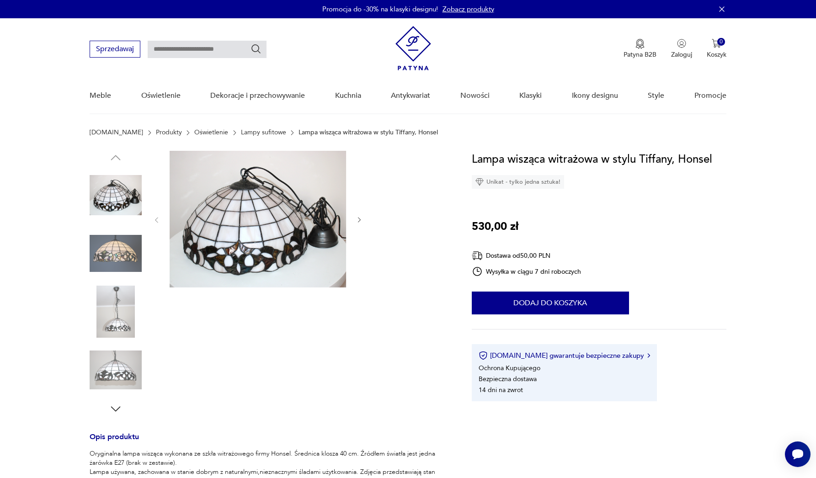
click at [127, 249] on img at bounding box center [116, 254] width 52 height 52
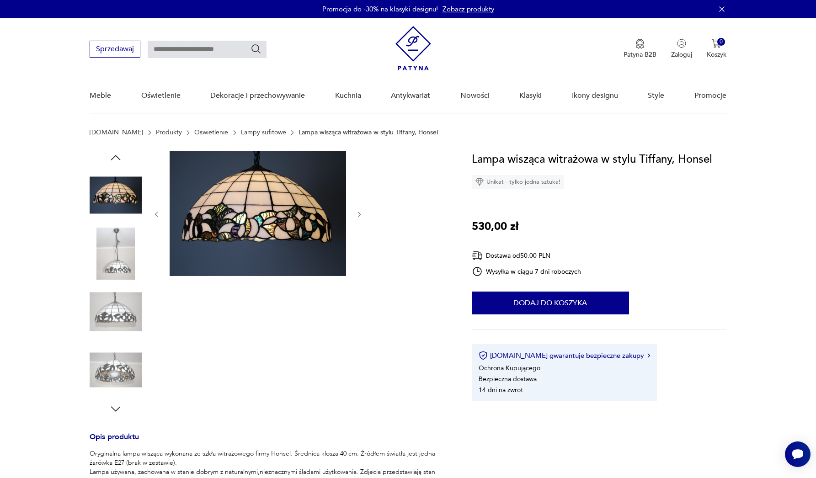
click at [125, 252] on img at bounding box center [116, 254] width 52 height 52
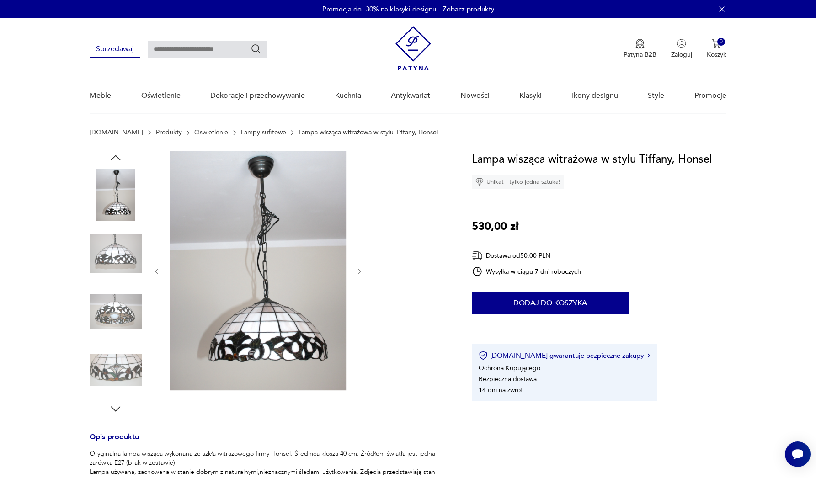
click at [117, 279] on img at bounding box center [116, 254] width 52 height 52
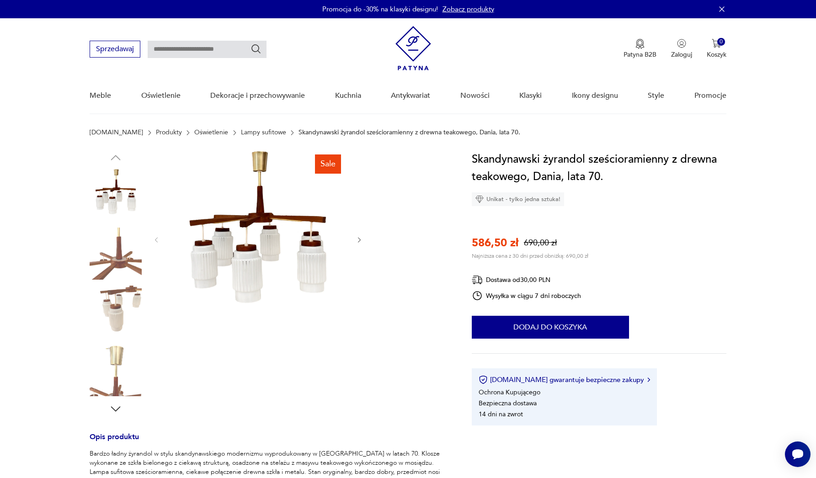
click at [290, 250] on img at bounding box center [258, 239] width 176 height 176
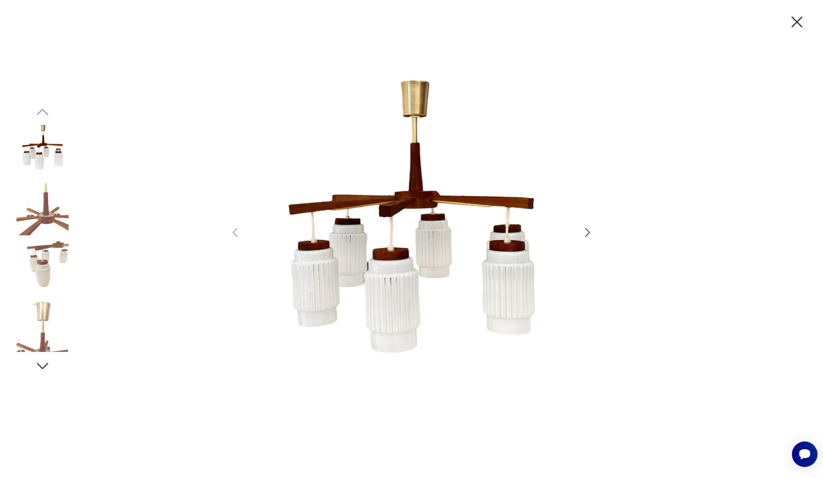
click at [590, 237] on icon "button" at bounding box center [587, 232] width 13 height 13
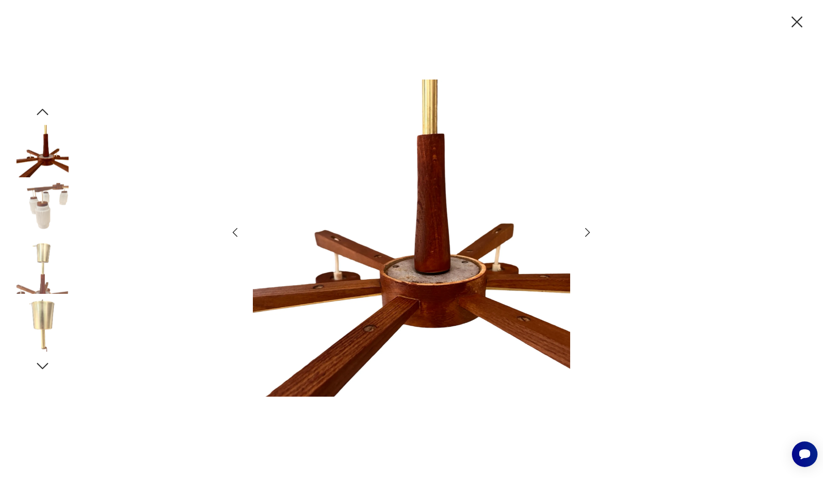
click at [590, 237] on icon "button" at bounding box center [587, 232] width 13 height 13
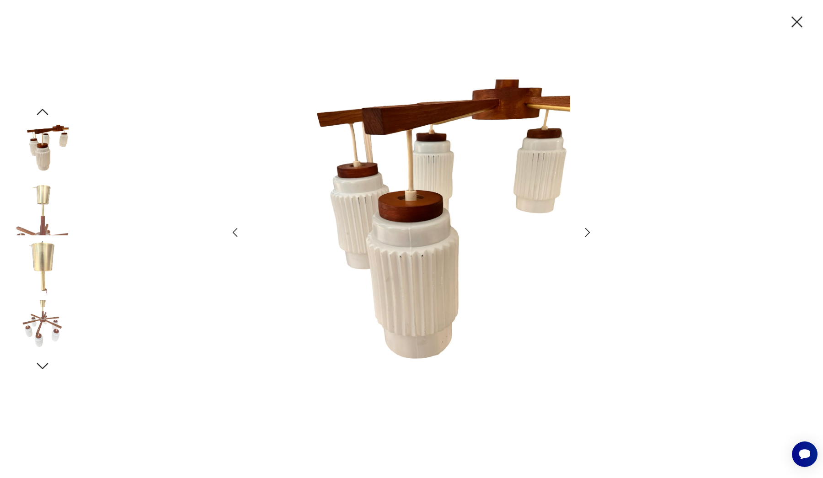
click at [590, 237] on icon "button" at bounding box center [587, 232] width 13 height 13
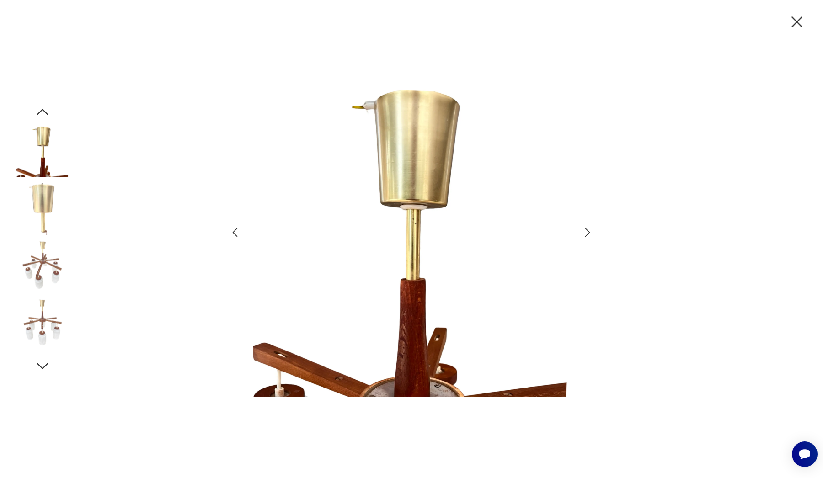
click at [590, 237] on icon "button" at bounding box center [587, 232] width 13 height 13
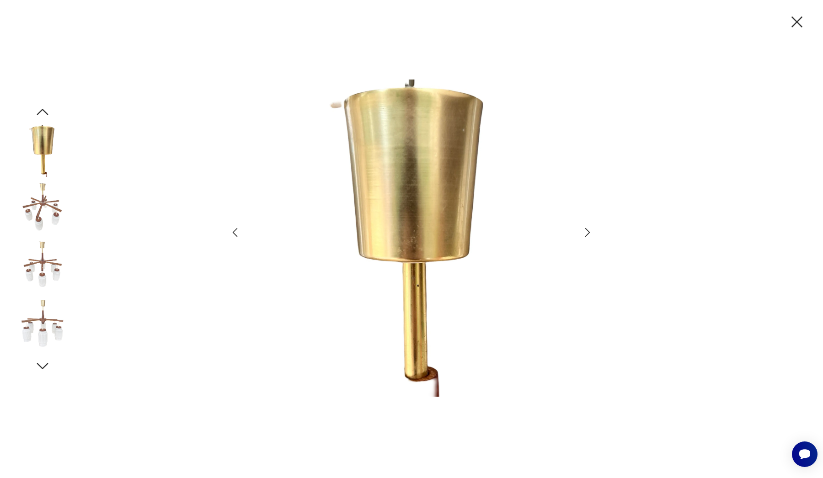
click at [590, 237] on icon "button" at bounding box center [587, 232] width 13 height 13
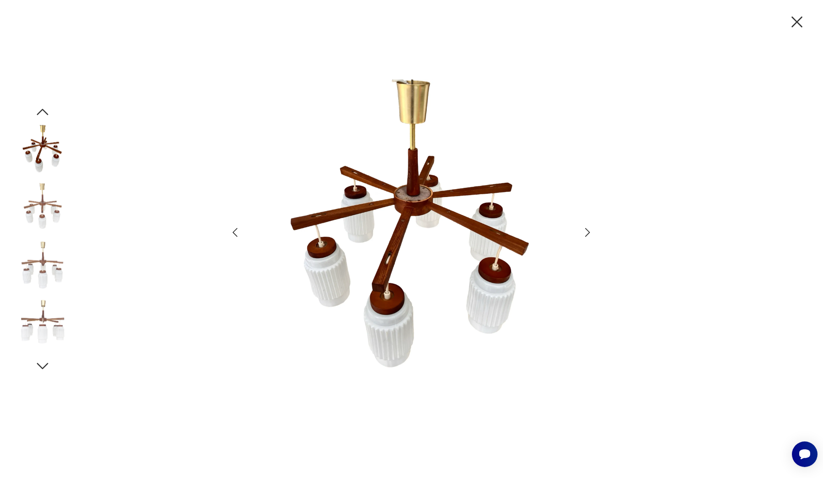
click at [590, 237] on icon "button" at bounding box center [587, 232] width 13 height 13
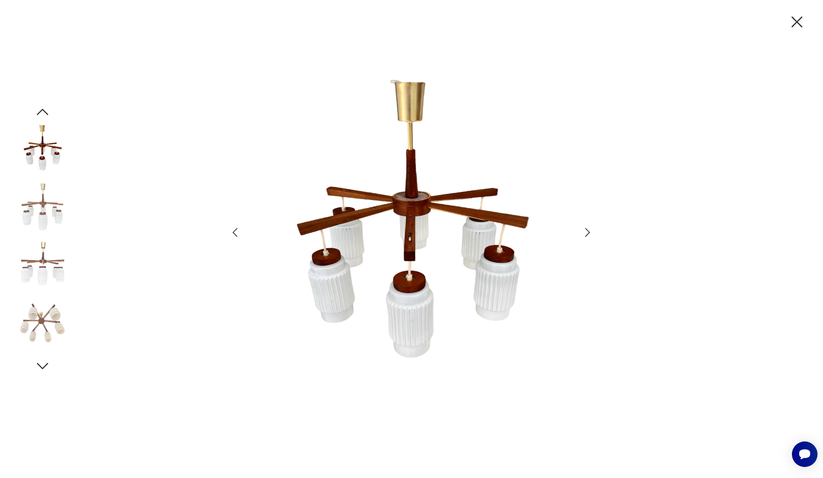
click at [590, 237] on icon "button" at bounding box center [587, 232] width 13 height 13
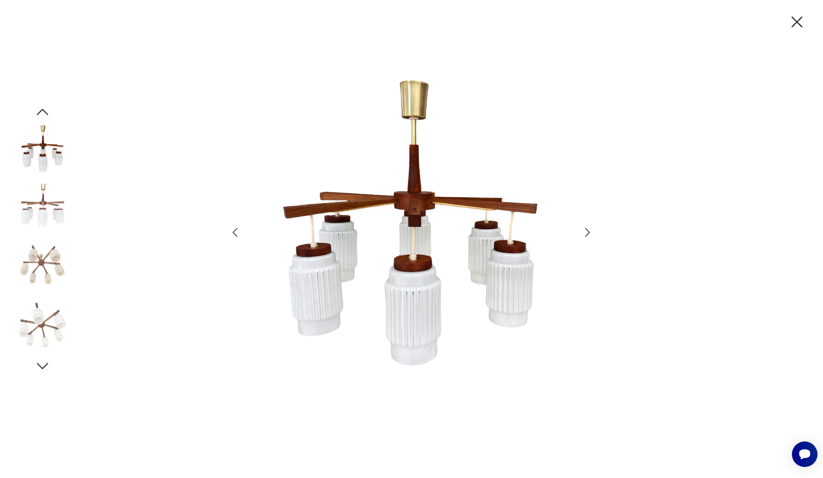
click at [590, 237] on icon "button" at bounding box center [587, 232] width 13 height 13
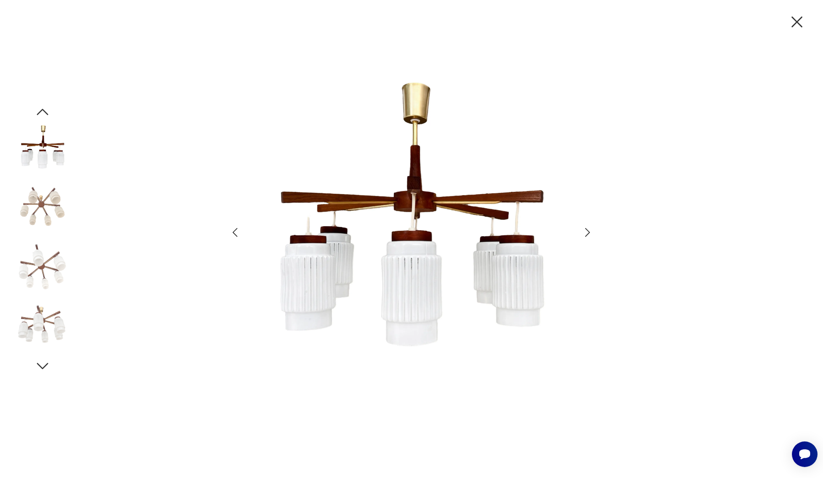
click at [798, 27] on icon "button" at bounding box center [796, 21] width 19 height 19
